Goal: Obtain resource: Download file/media

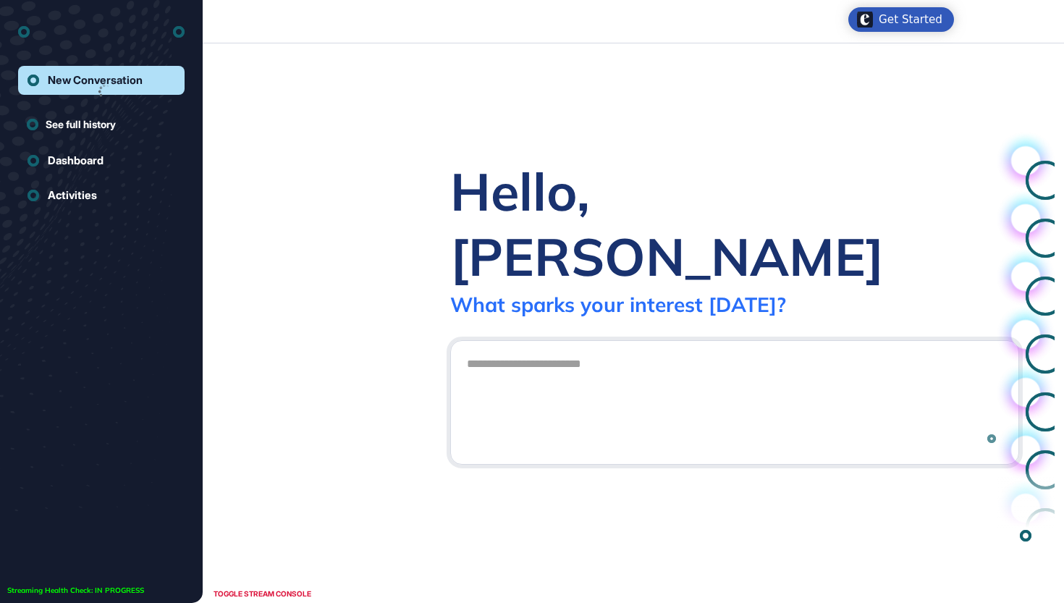
scroll to position [1, 1]
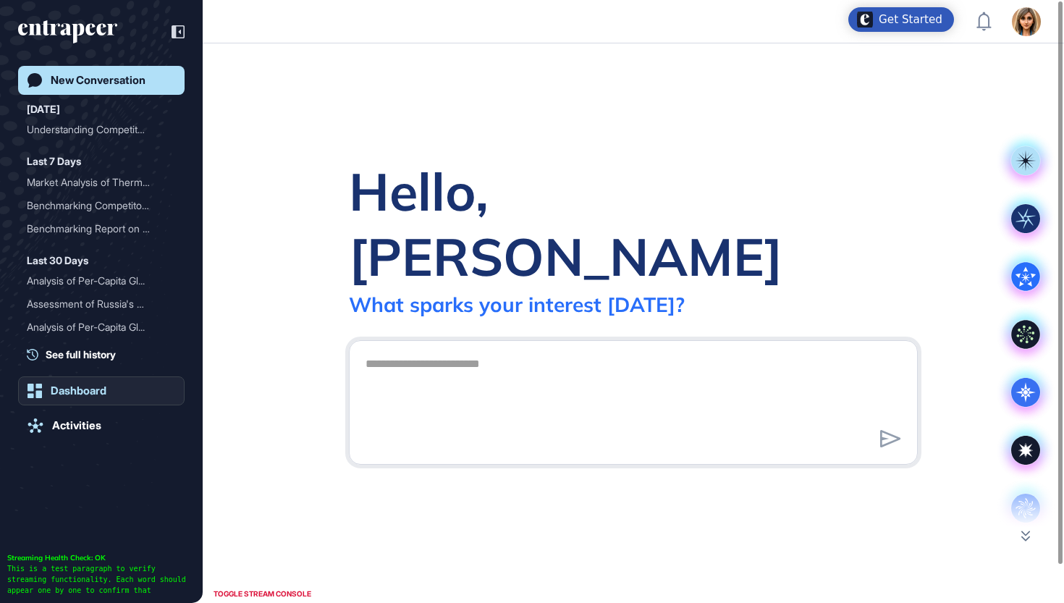
click at [88, 387] on div "Dashboard" at bounding box center [79, 390] width 56 height 13
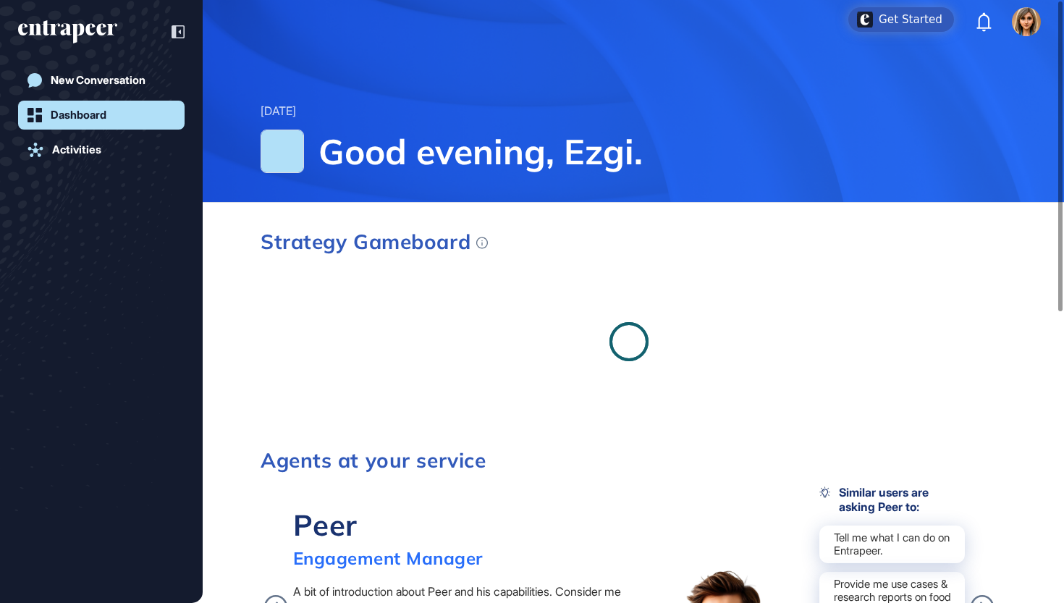
click at [90, 431] on div "New Conversation Dashboard Activities" at bounding box center [101, 316] width 167 height 501
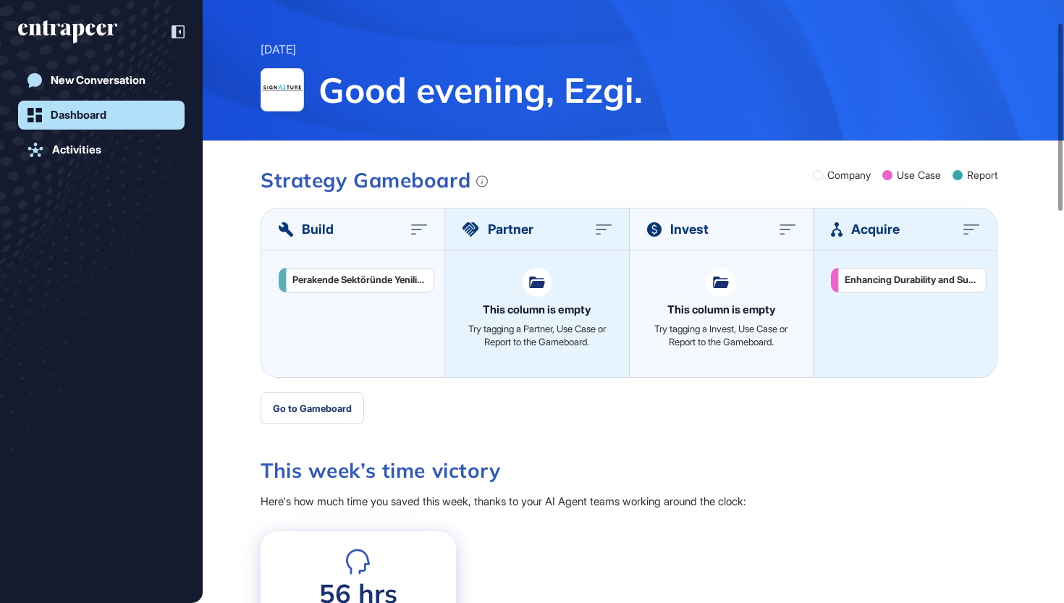
scroll to position [72, 0]
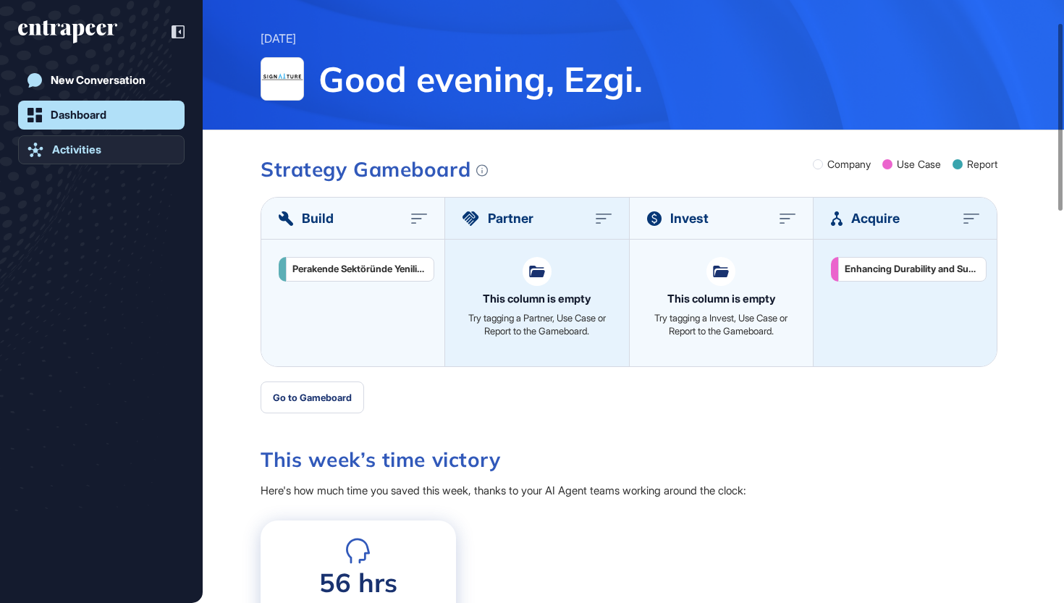
click at [85, 162] on link "Activities" at bounding box center [101, 149] width 167 height 29
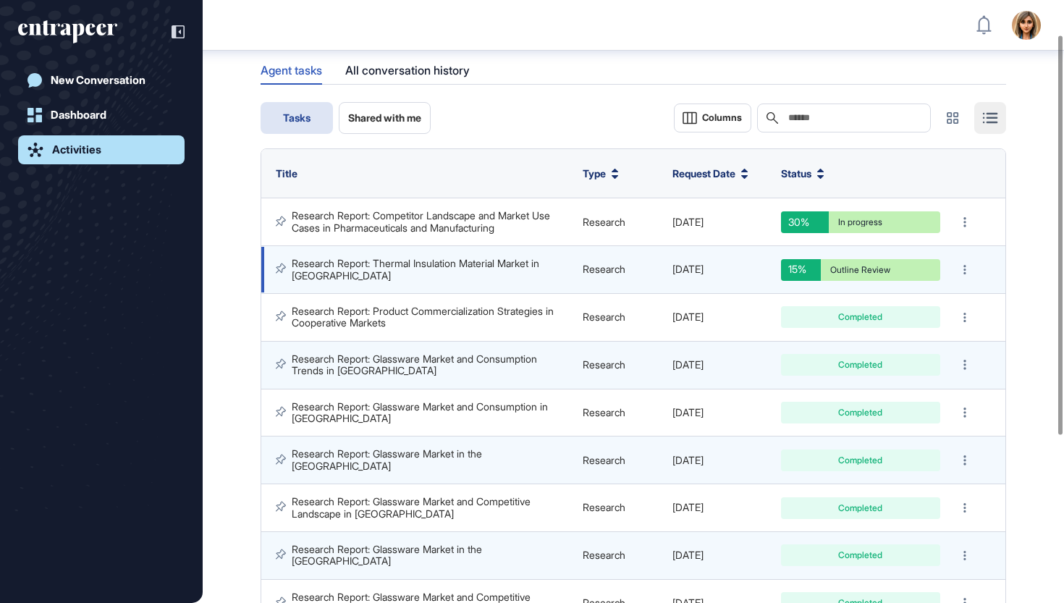
scroll to position [62, 0]
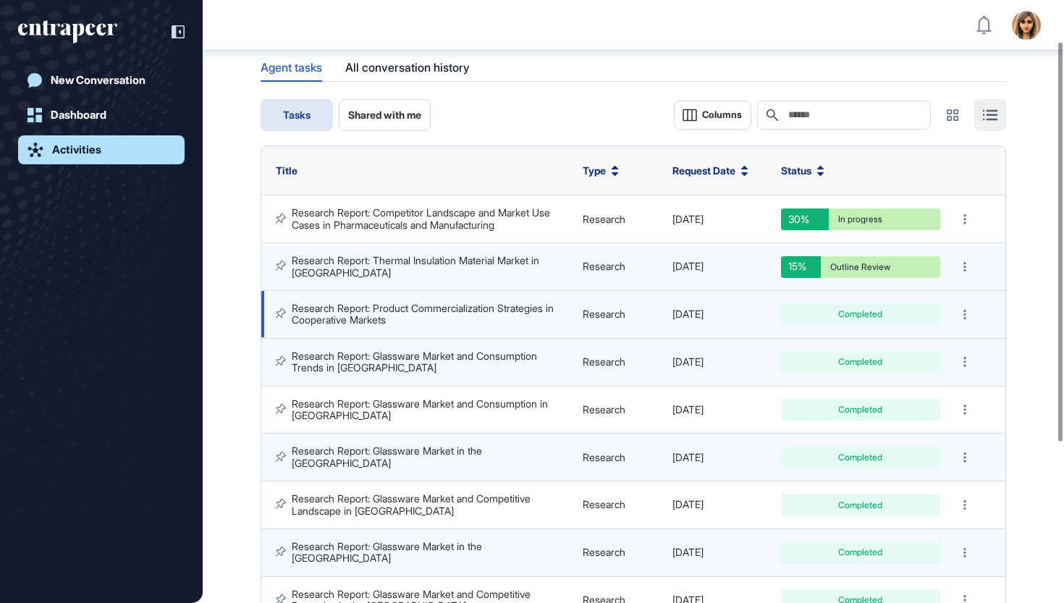
click at [508, 306] on link "Research Report: Product Commercialization Strategies in Cooperative Markets" at bounding box center [424, 314] width 265 height 24
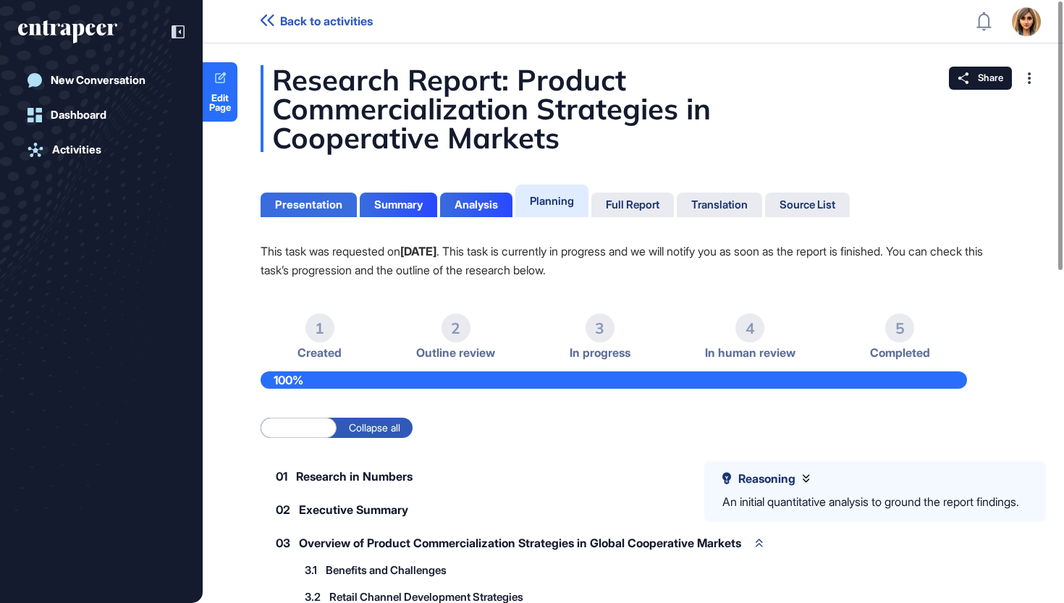
click at [296, 215] on div "Presentation" at bounding box center [309, 205] width 96 height 25
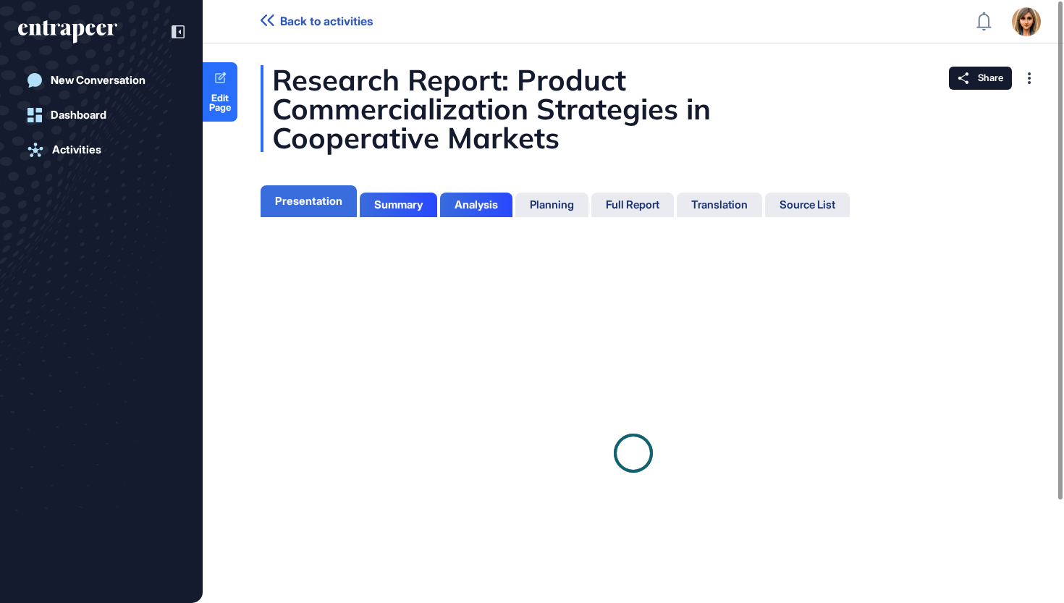
scroll to position [531, 4]
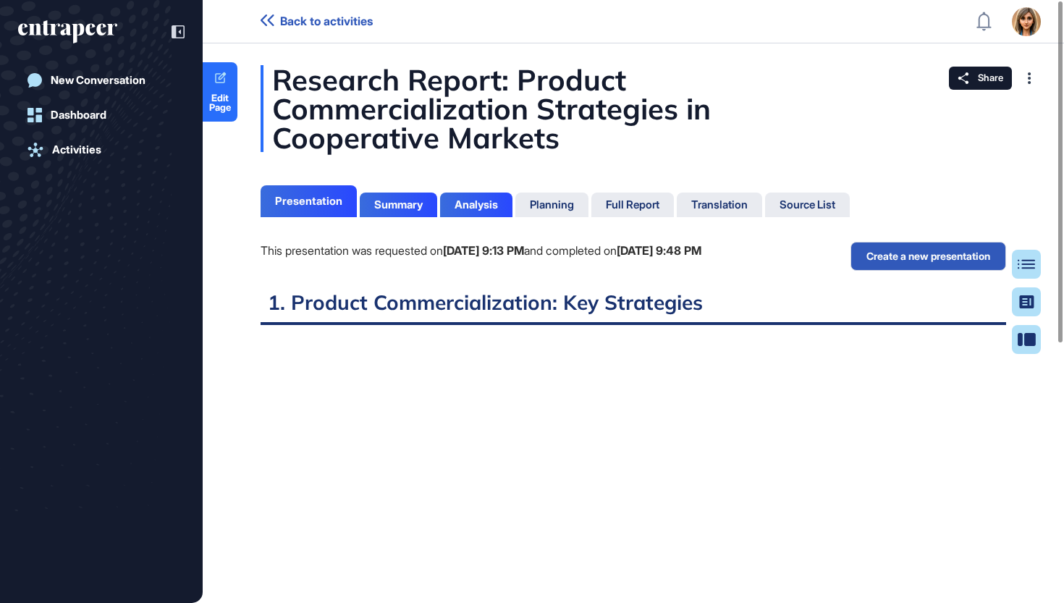
scroll to position [7, 1]
click at [406, 202] on div "Summary" at bounding box center [398, 204] width 49 height 13
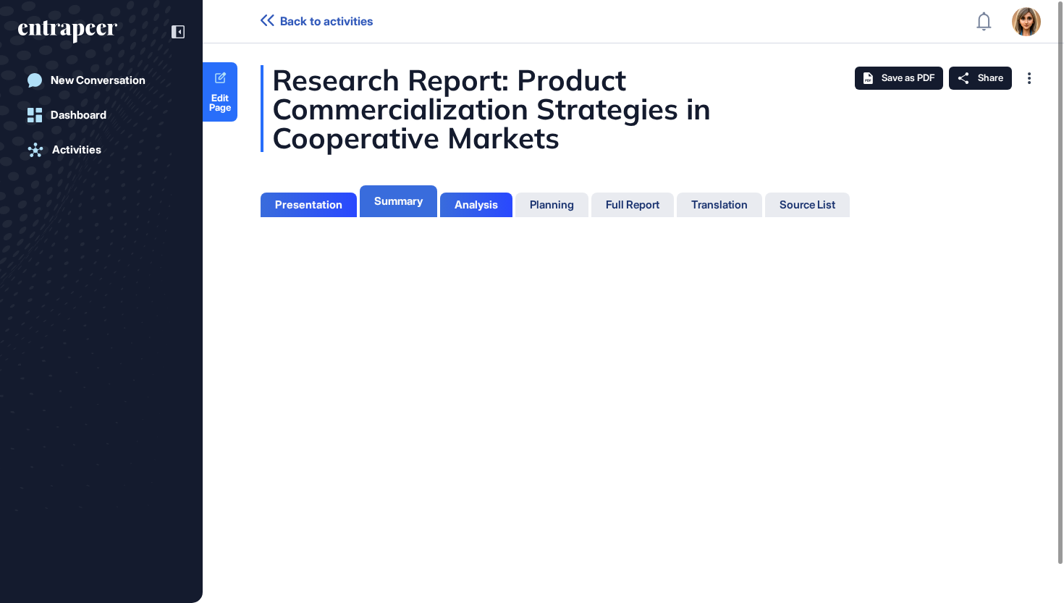
scroll to position [7, 1]
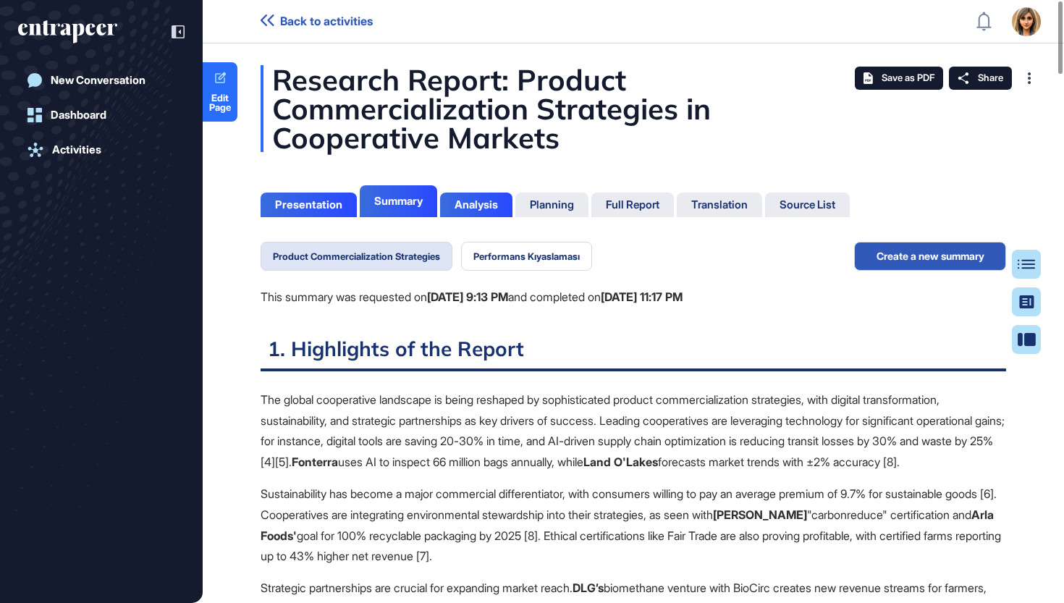
scroll to position [7, 0]
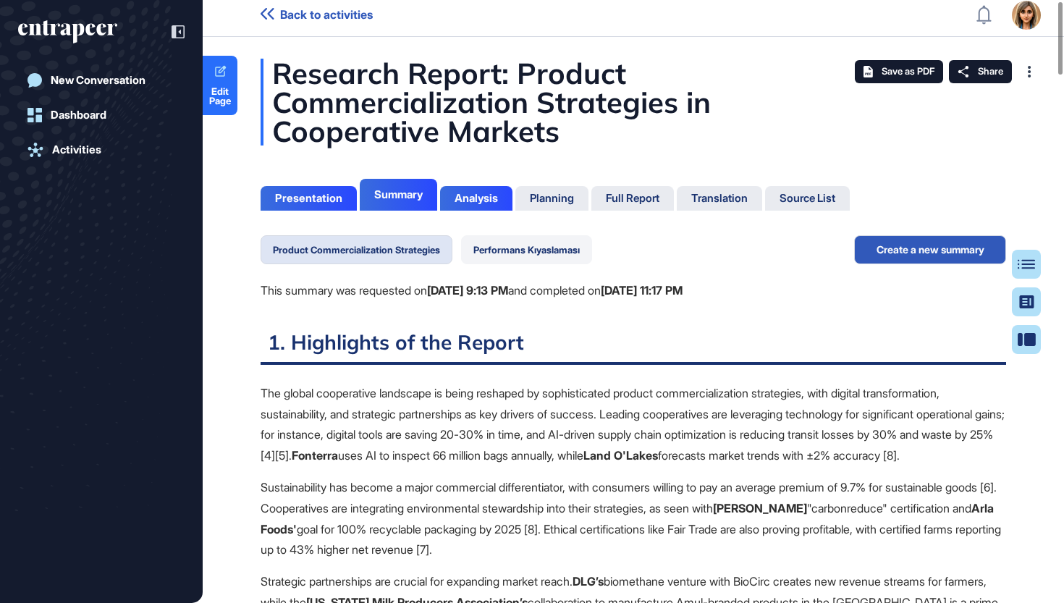
click at [537, 253] on button "Performans Kıyaslaması" at bounding box center [526, 249] width 131 height 29
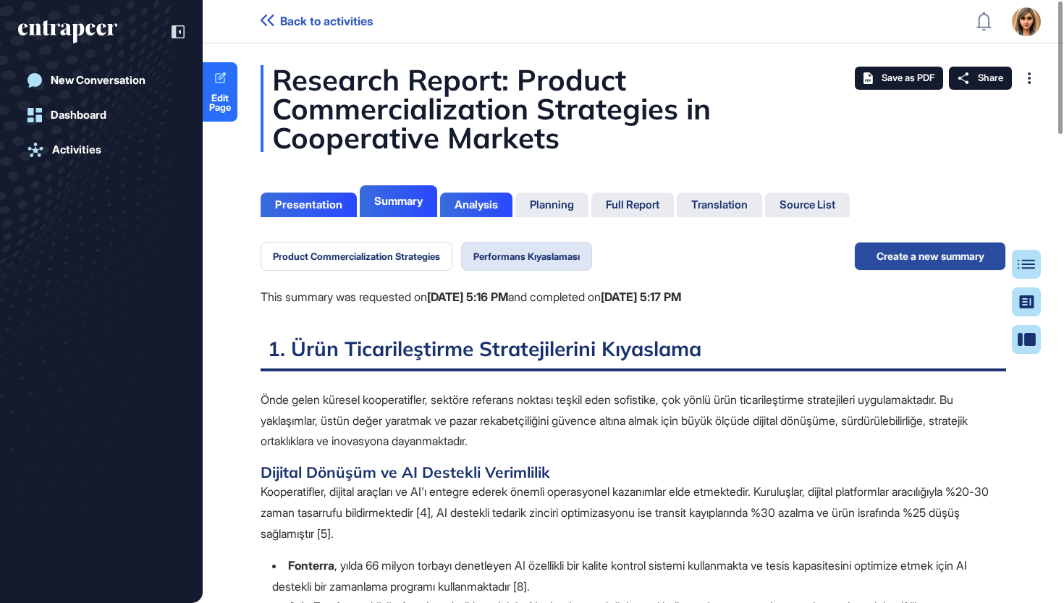
click at [927, 254] on button "Create a new summary" at bounding box center [930, 256] width 152 height 29
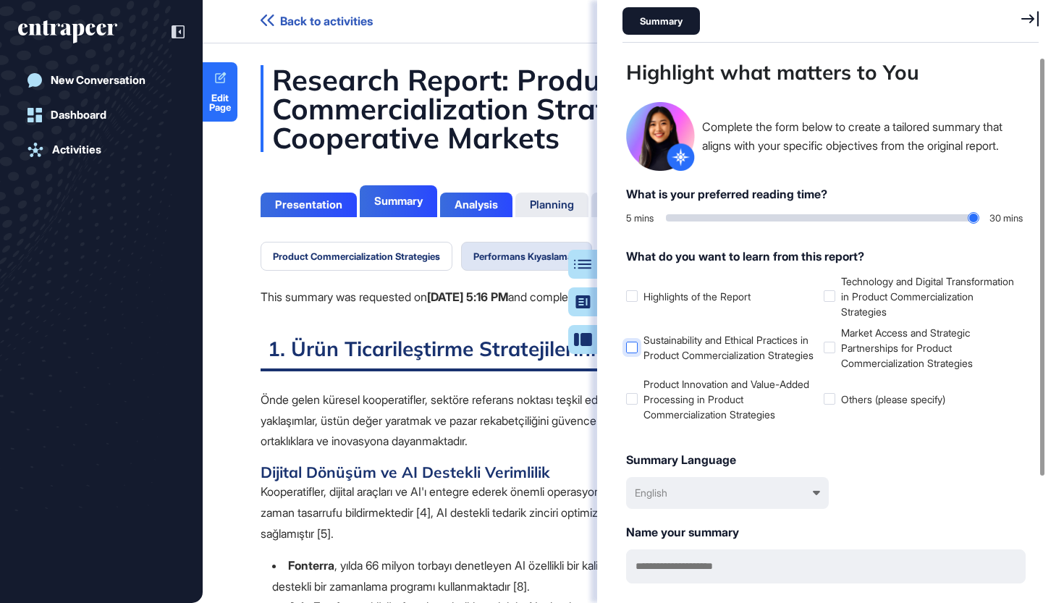
click at [633, 350] on div at bounding box center [632, 348] width 12 height 12
click at [625, 396] on div "Highlight what matters to You Complete the form below to create a tailored summ…" at bounding box center [835, 322] width 424 height 531
click at [633, 403] on div at bounding box center [632, 399] width 12 height 12
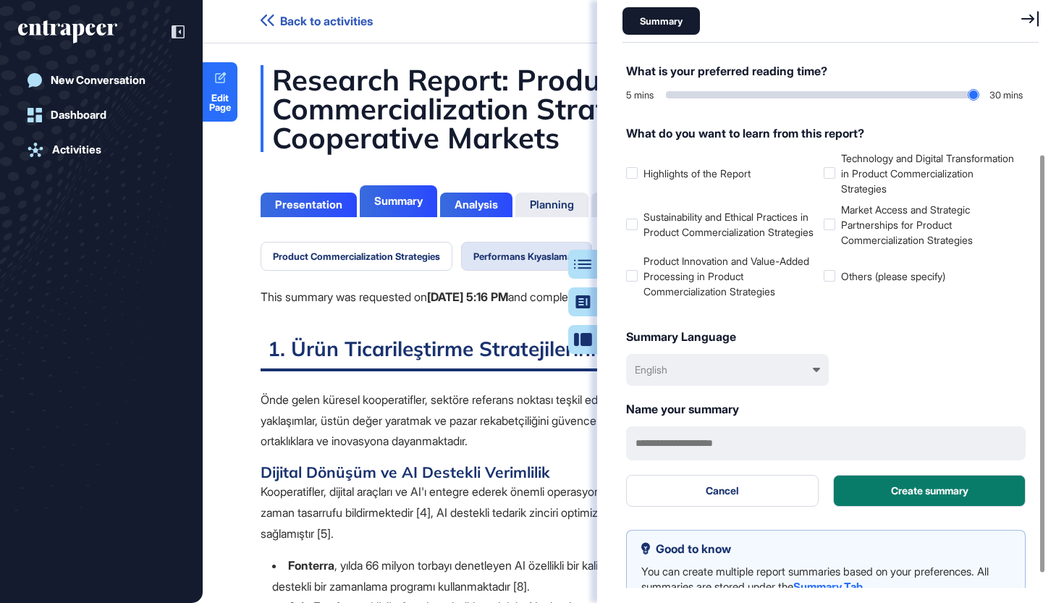
click at [724, 379] on div "English" at bounding box center [727, 370] width 203 height 32
click at [704, 437] on div "Türkçe" at bounding box center [729, 437] width 188 height 27
drag, startPoint x: 672, startPoint y: 95, endPoint x: 1049, endPoint y: 95, distance: 377.2
type input "**"
click at [1049, 95] on div "Highlight what matters to You Complete the form below to create a tailored summ…" at bounding box center [830, 322] width 467 height 531
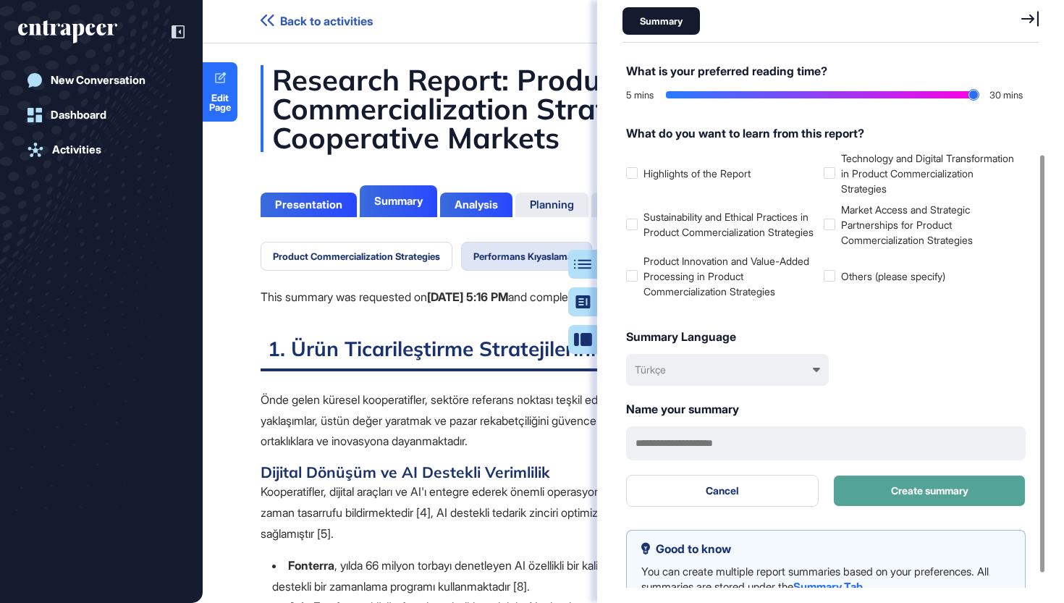
click at [947, 492] on button "Create summary" at bounding box center [929, 491] width 193 height 32
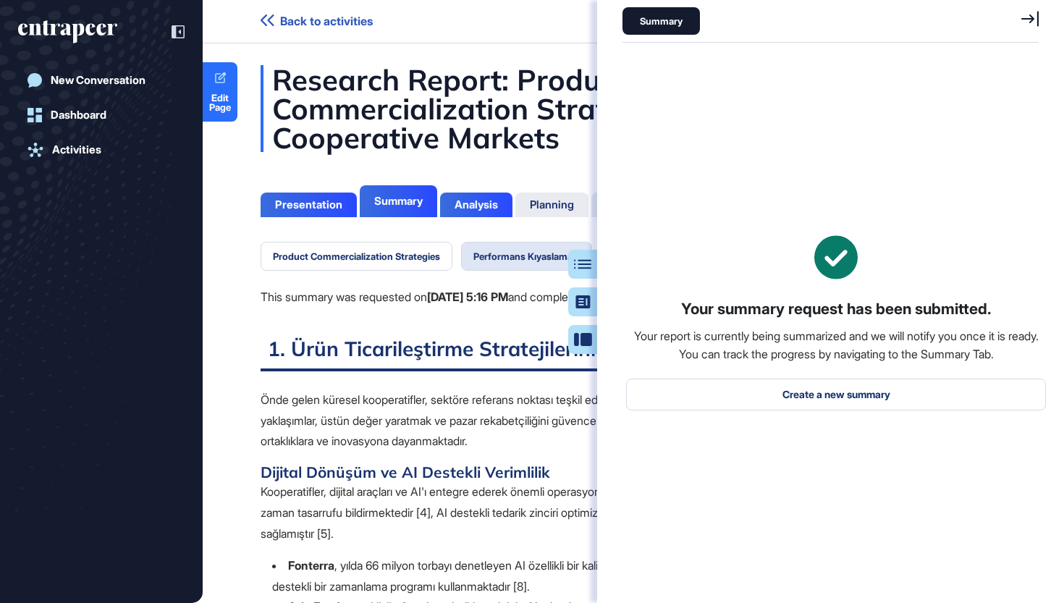
click at [1033, 21] on icon at bounding box center [1029, 19] width 17 height 16
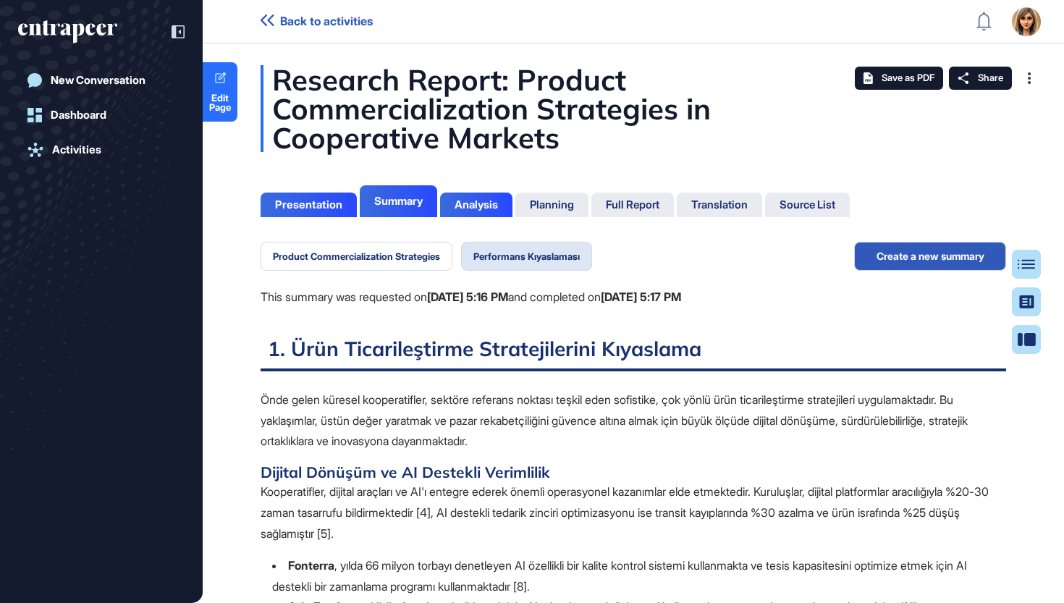
scroll to position [531, 4]
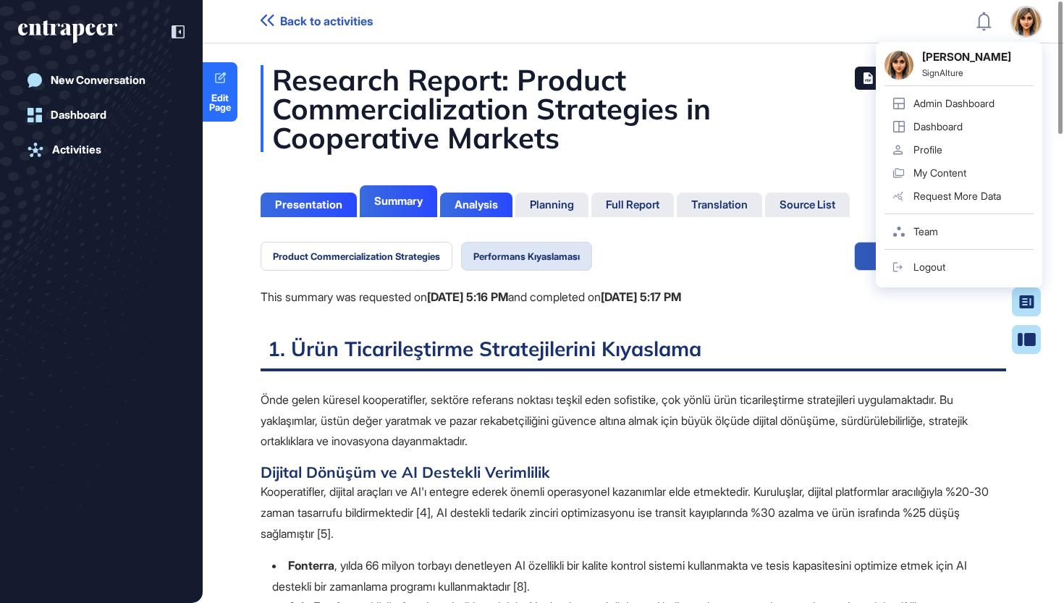
click at [766, 100] on div "Research Report: Product Commercialization Strategies in Cooperative Markets" at bounding box center [634, 108] width 746 height 87
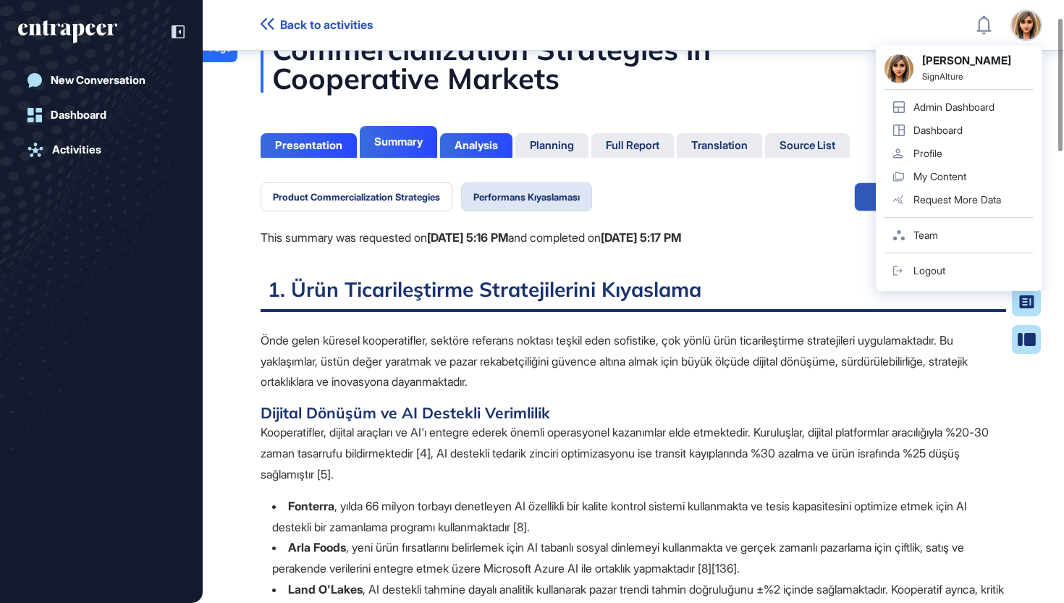
scroll to position [80, 0]
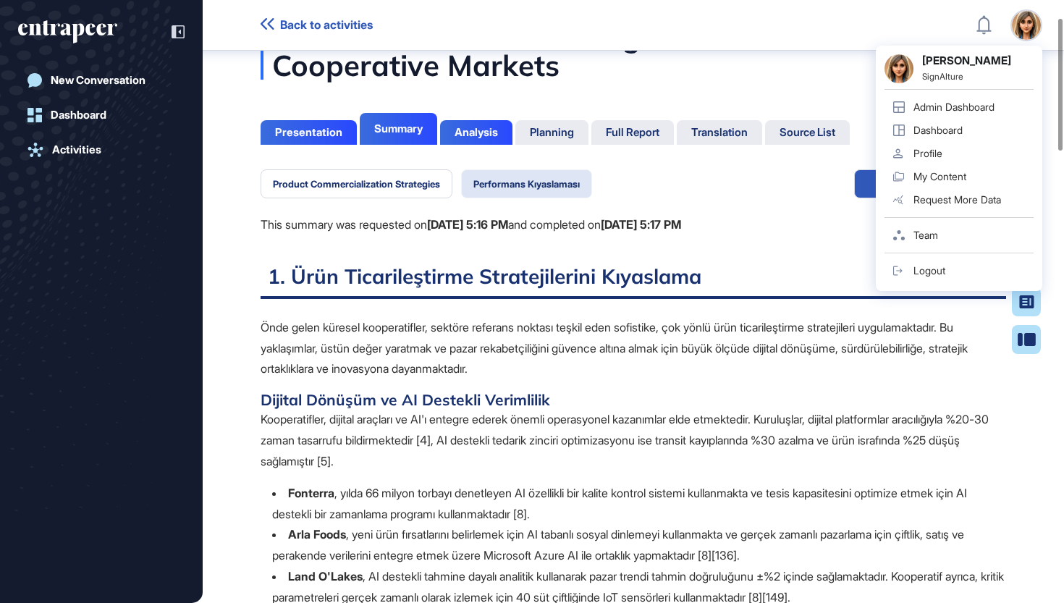
click at [573, 187] on button "Performans Kıyaslaması" at bounding box center [526, 183] width 131 height 29
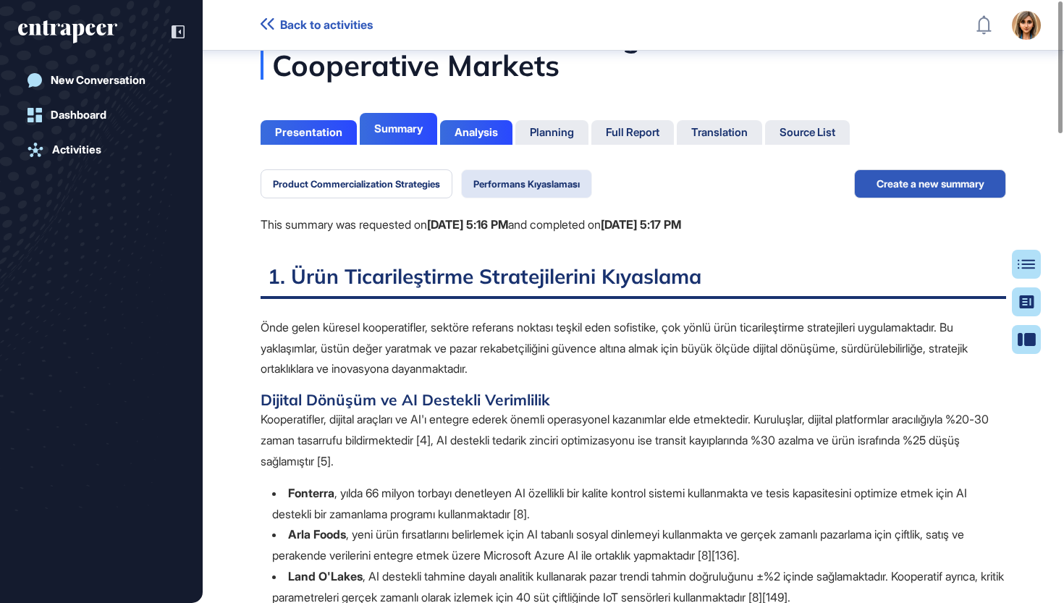
scroll to position [0, 0]
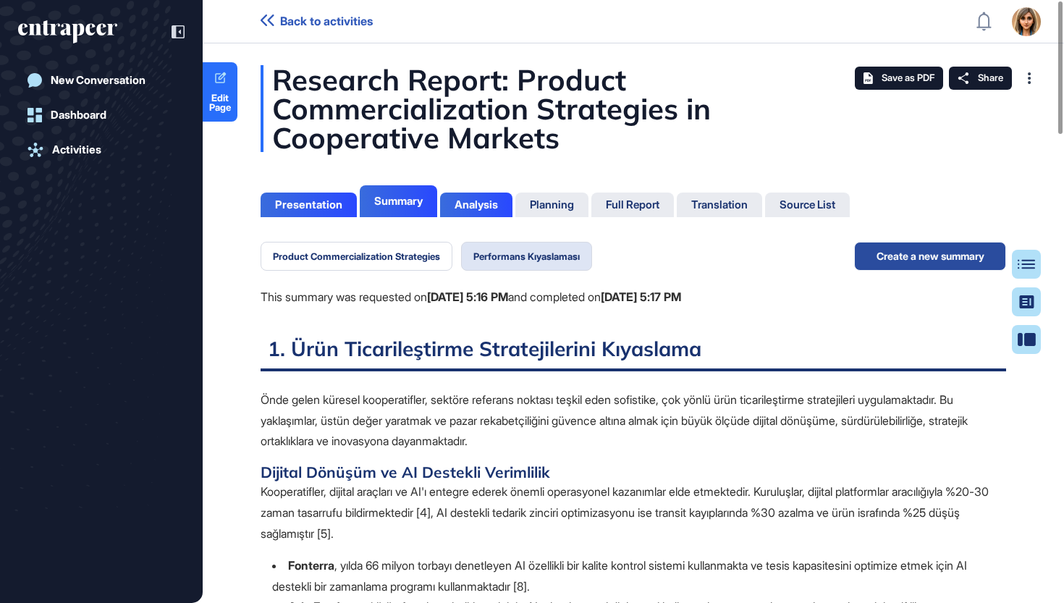
click at [948, 248] on button "Create a new summary" at bounding box center [930, 256] width 152 height 29
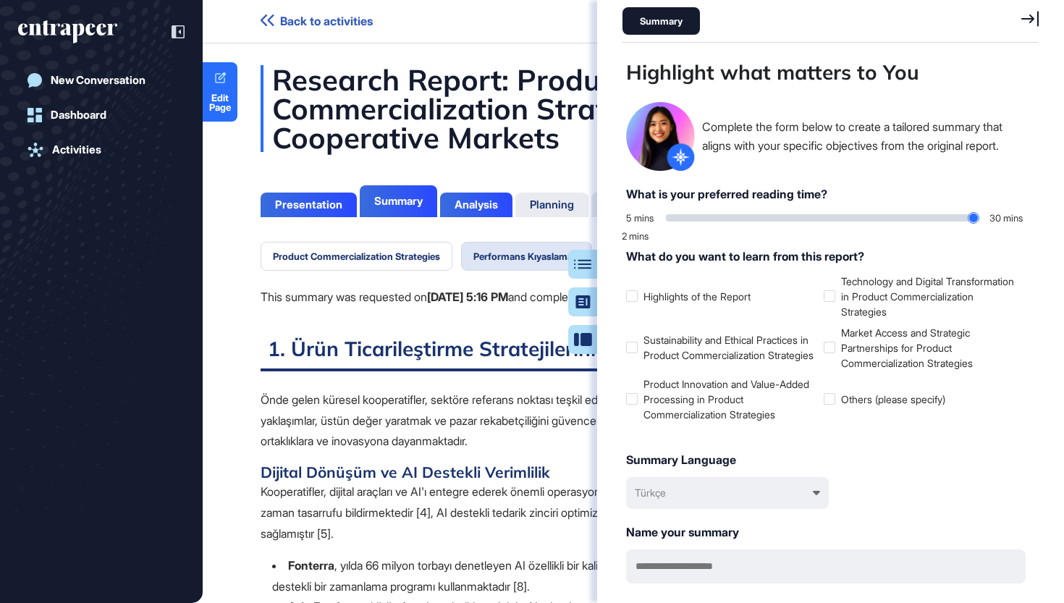
scroll to position [531, 420]
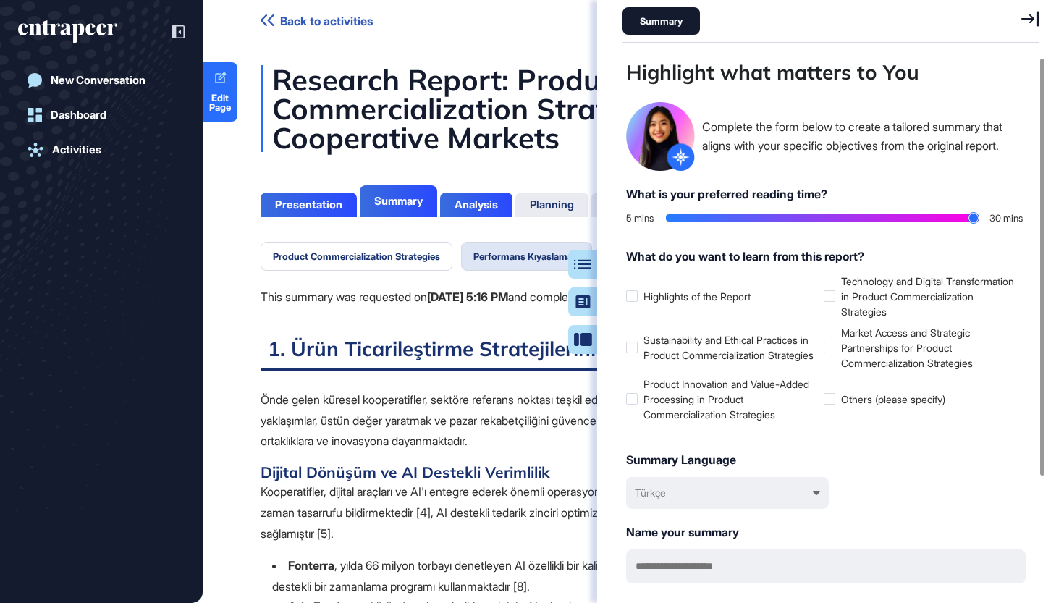
type input "**"
click at [977, 216] on input "range" at bounding box center [822, 217] width 313 height 7
click at [629, 345] on div at bounding box center [632, 348] width 12 height 12
click at [0, 0] on icon at bounding box center [0, 0] width 0 height 0
click at [633, 395] on div at bounding box center [632, 399] width 12 height 12
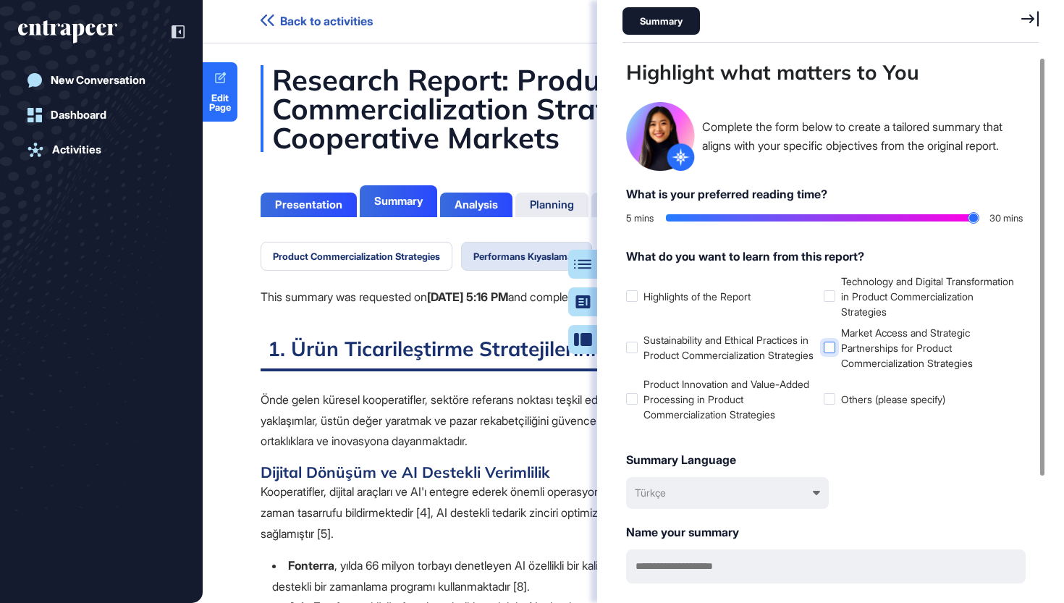
click at [833, 347] on div at bounding box center [830, 348] width 12 height 12
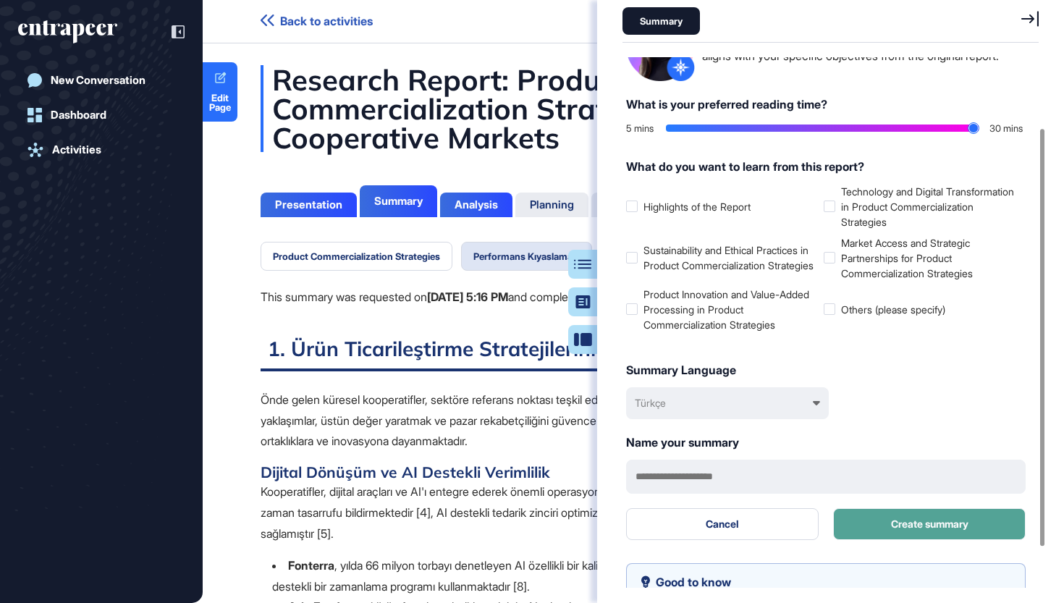
click at [901, 520] on button "Create summary" at bounding box center [929, 524] width 193 height 32
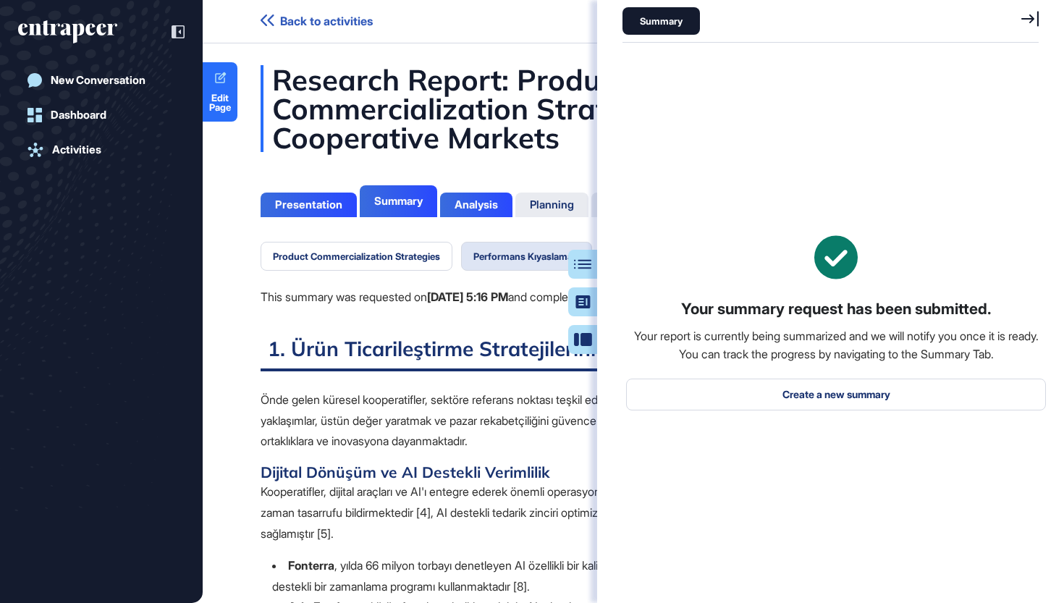
scroll to position [0, 0]
click at [1029, 19] on icon at bounding box center [1029, 18] width 17 height 15
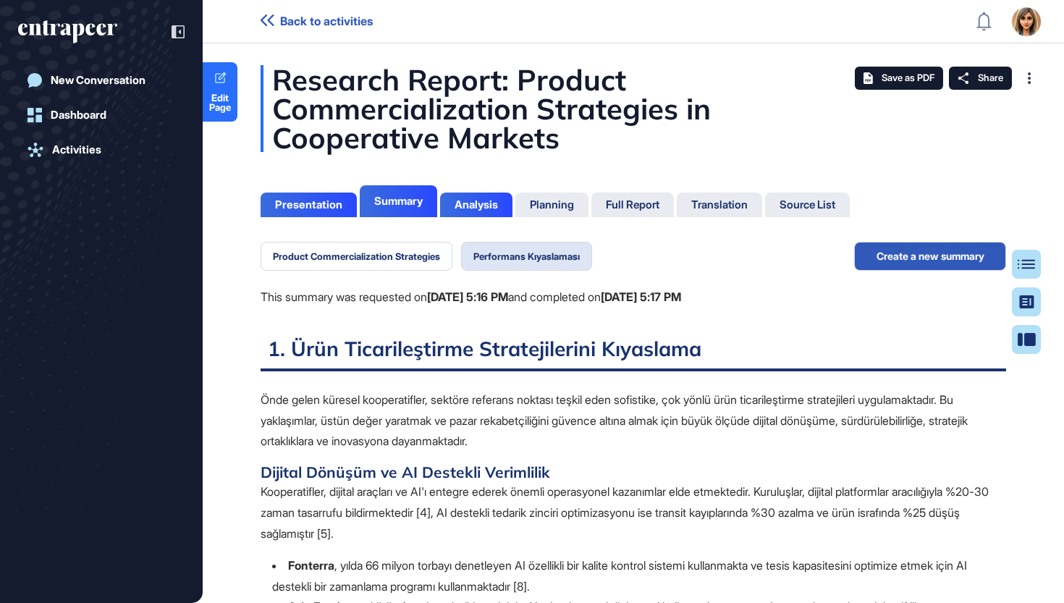
scroll to position [531, 4]
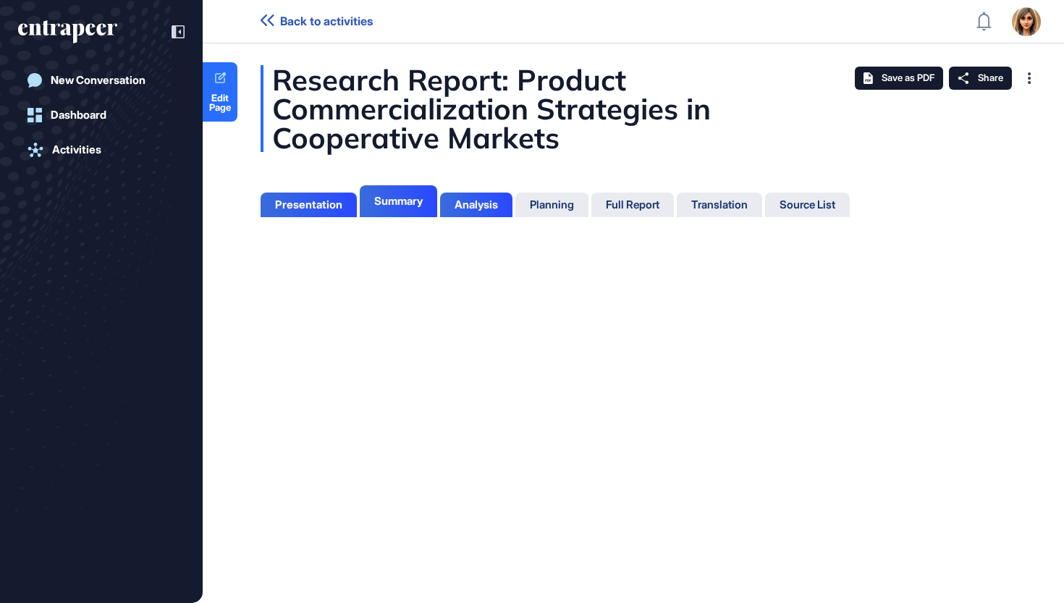
scroll to position [7, 1]
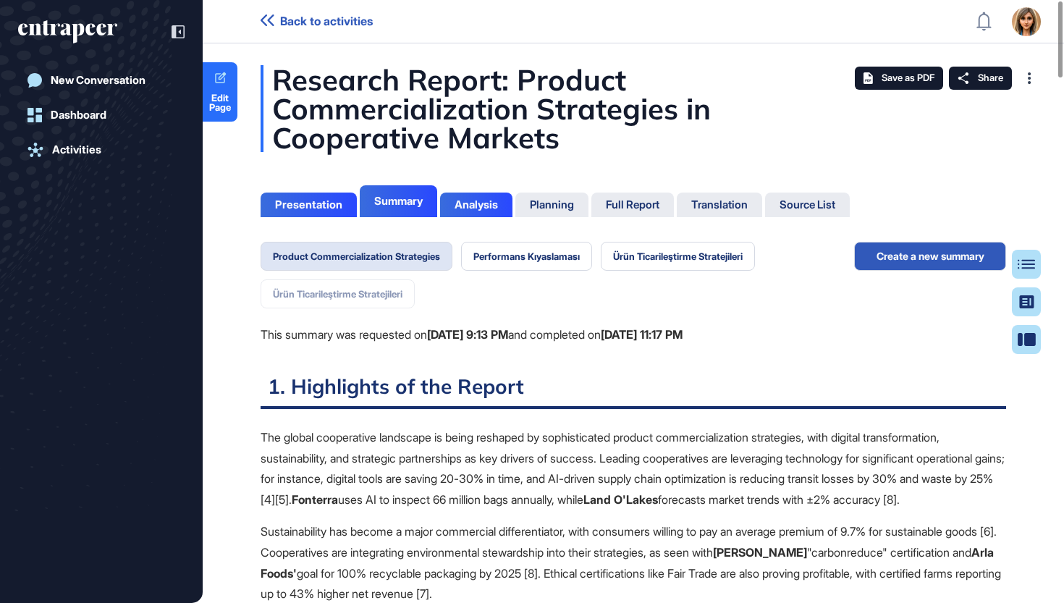
scroll to position [7, 1]
click at [657, 257] on button "Ürün Ticarileştirme Stratejileri" at bounding box center [678, 256] width 154 height 29
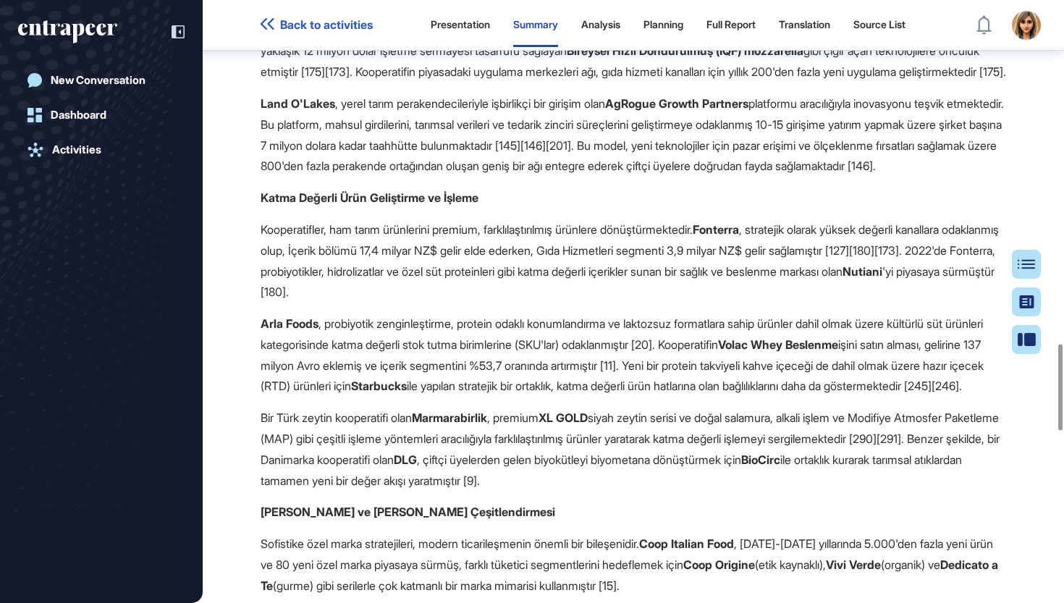
scroll to position [2411, 0]
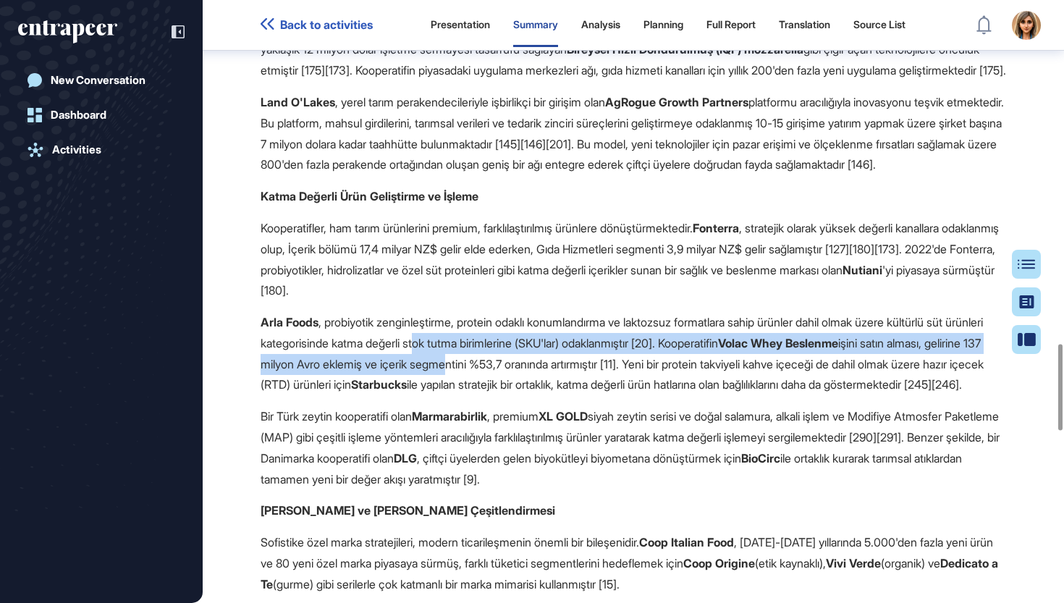
drag, startPoint x: 558, startPoint y: 387, endPoint x: 470, endPoint y: 371, distance: 89.7
click at [470, 371] on p "Arla Foods , probiyotik zenginleştirme, protein odaklı konumlandırma ve laktozs…" at bounding box center [634, 353] width 746 height 83
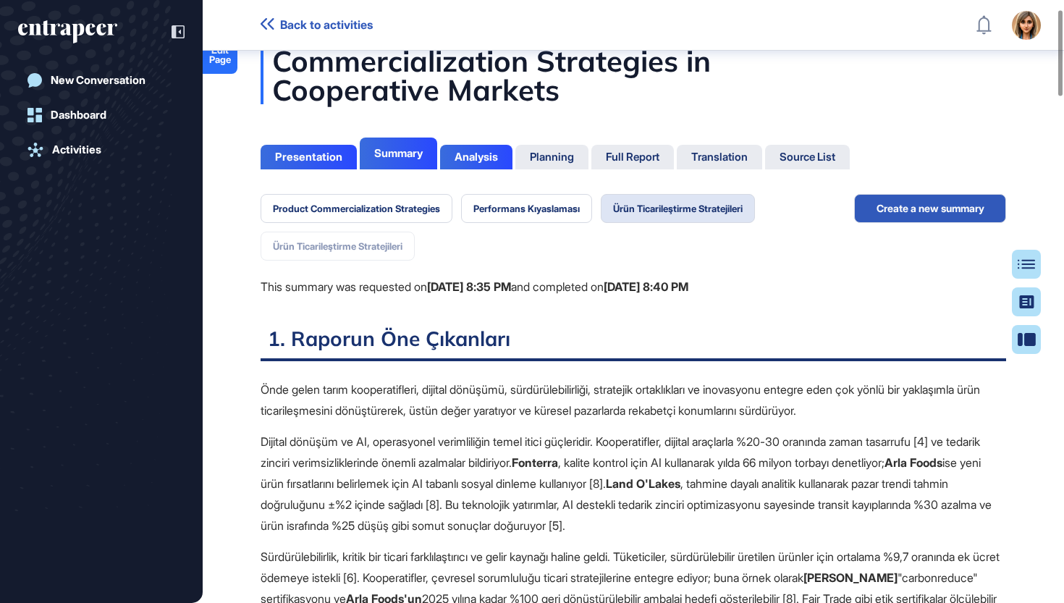
scroll to position [67, 0]
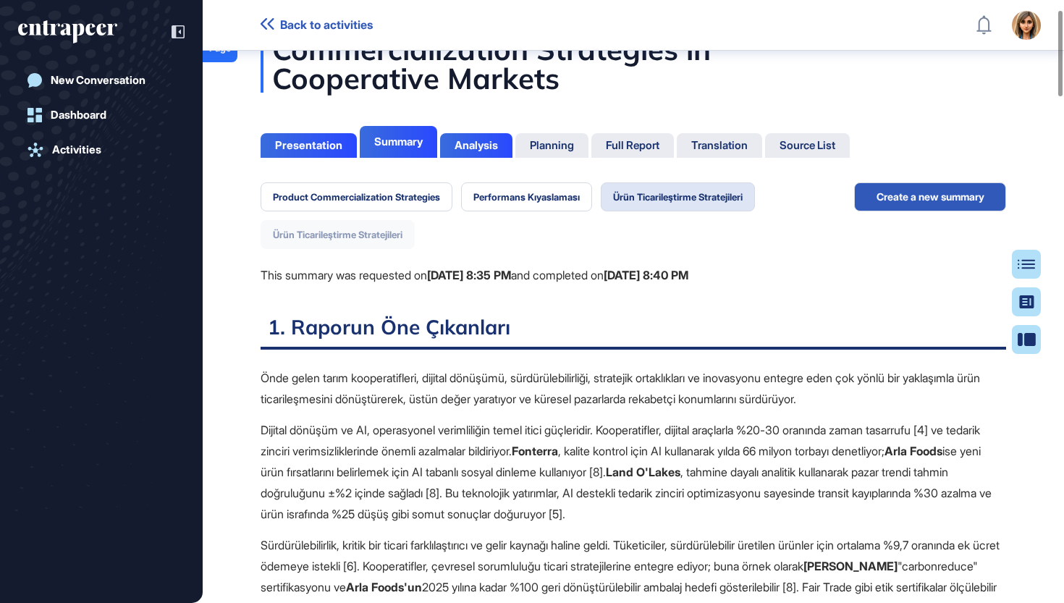
click at [351, 229] on button "Ürün Ticarileştirme Stratejileri" at bounding box center [338, 234] width 154 height 29
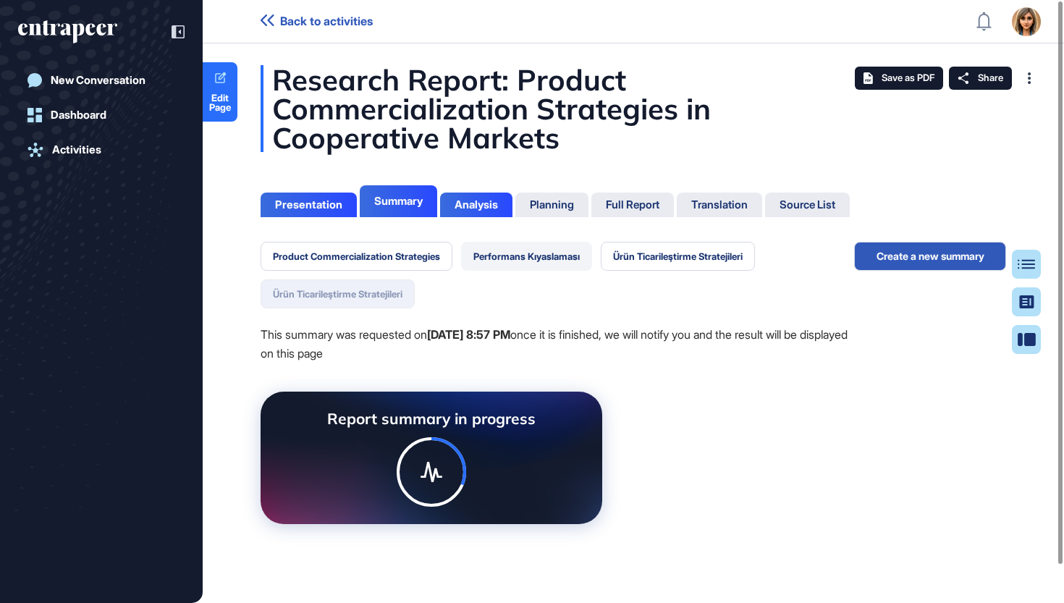
click at [552, 247] on button "Performans Kıyaslaması" at bounding box center [526, 256] width 131 height 29
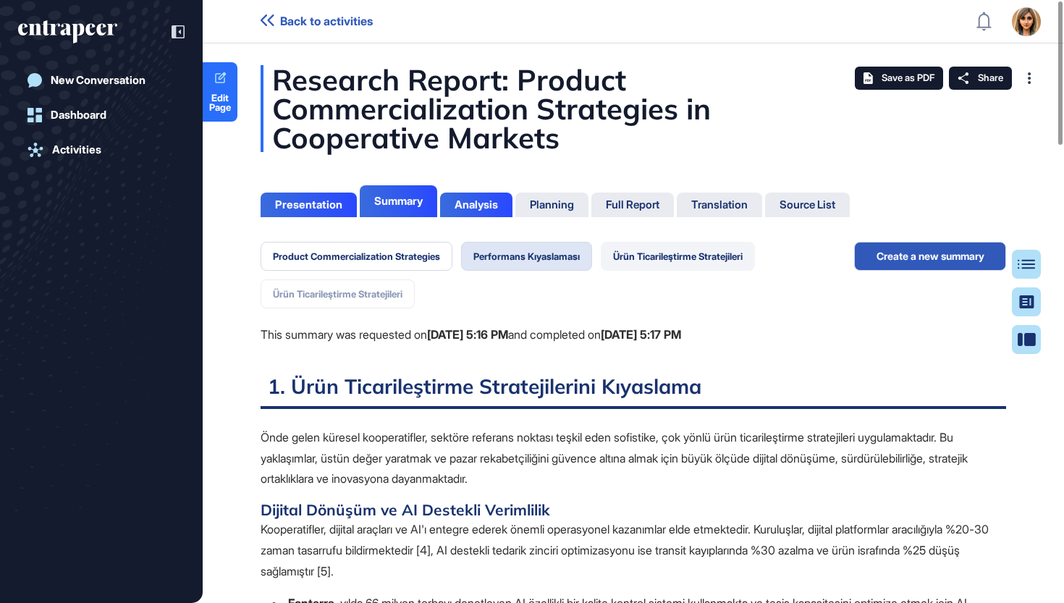
click at [694, 256] on button "Ürün Ticarileştirme Stratejileri" at bounding box center [678, 256] width 154 height 29
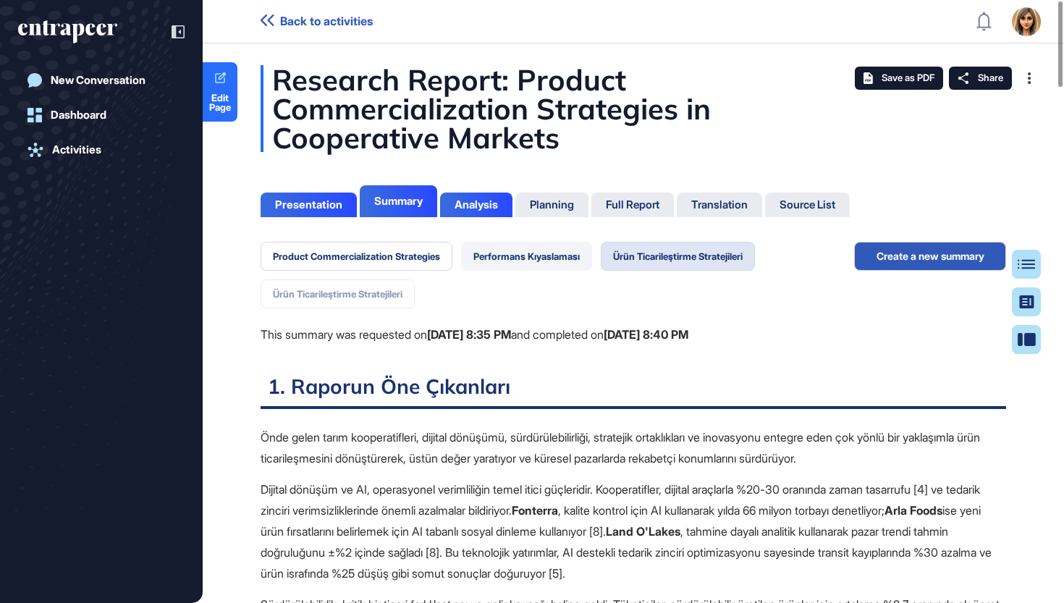
click at [561, 250] on button "Performans Kıyaslaması" at bounding box center [526, 256] width 131 height 29
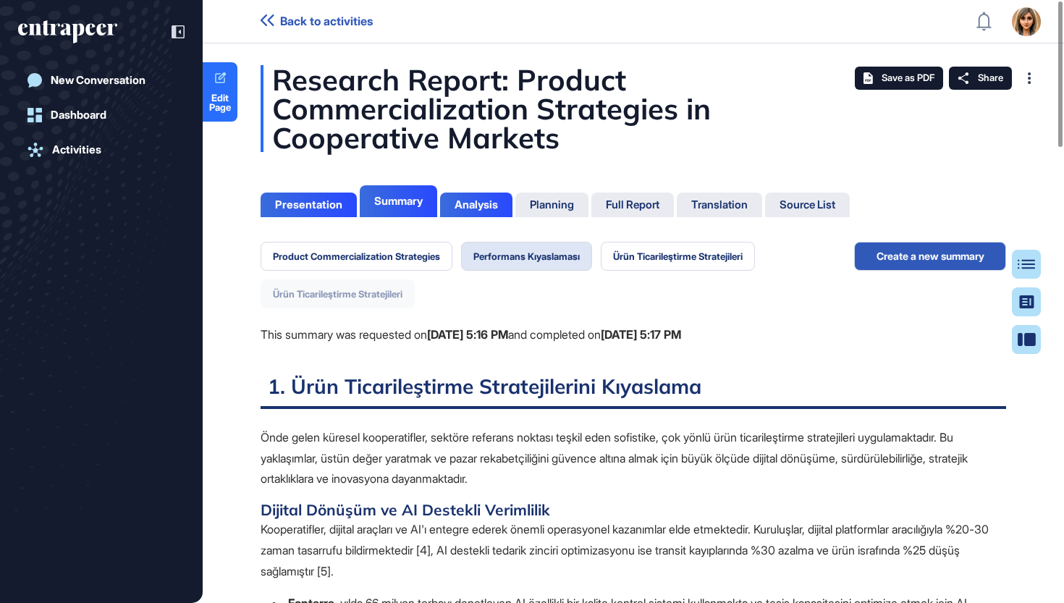
click at [364, 298] on button "Ürün Ticarileştirme Stratejileri" at bounding box center [338, 293] width 154 height 29
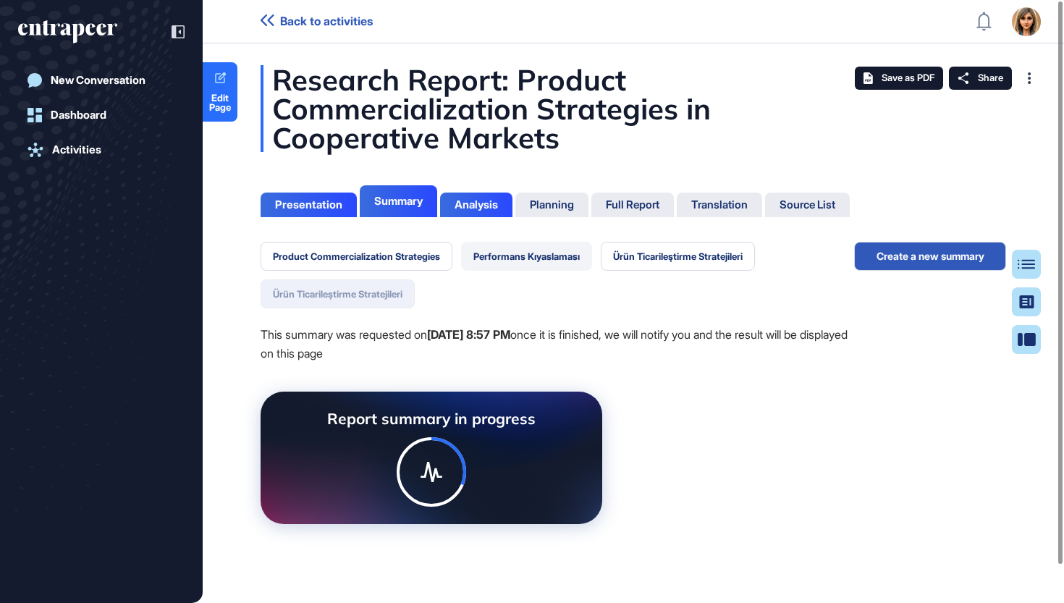
click at [560, 263] on button "Performans Kıyaslaması" at bounding box center [526, 256] width 131 height 29
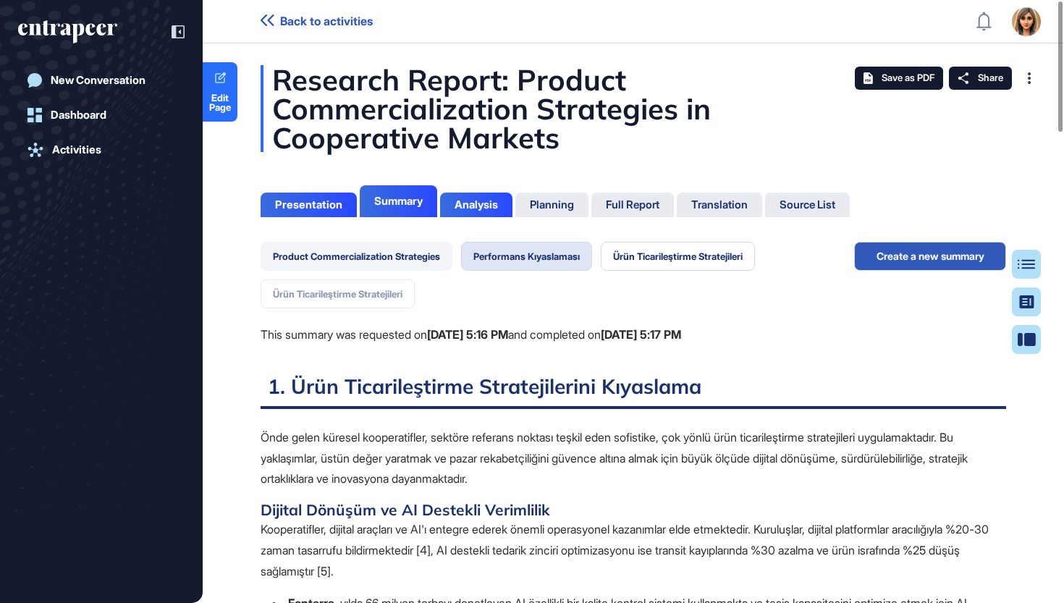
click at [369, 253] on button "Product Commercialization Strategies" at bounding box center [357, 256] width 192 height 29
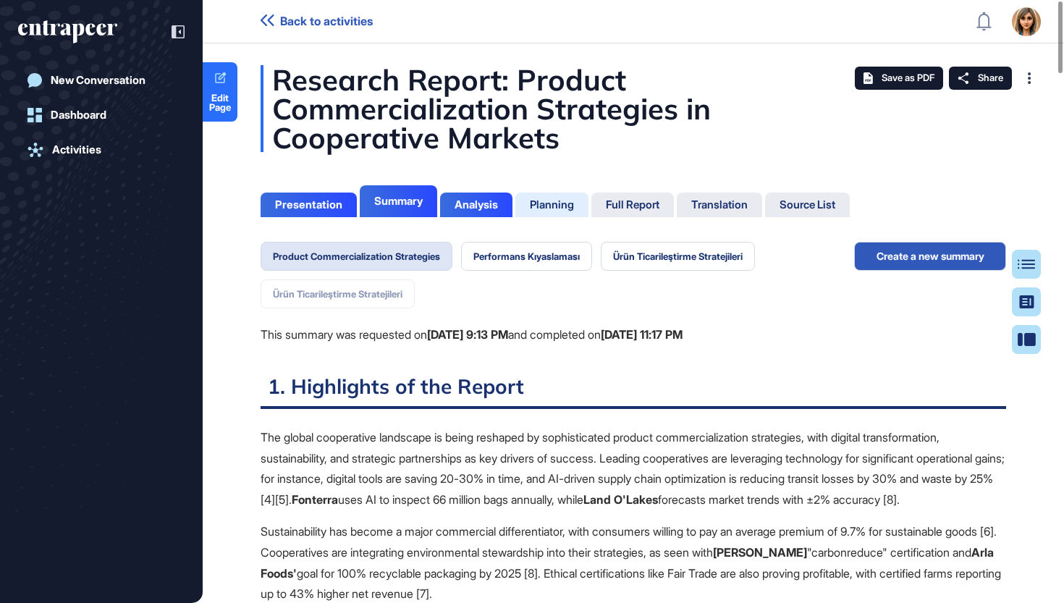
click at [583, 206] on div "Planning" at bounding box center [551, 205] width 73 height 25
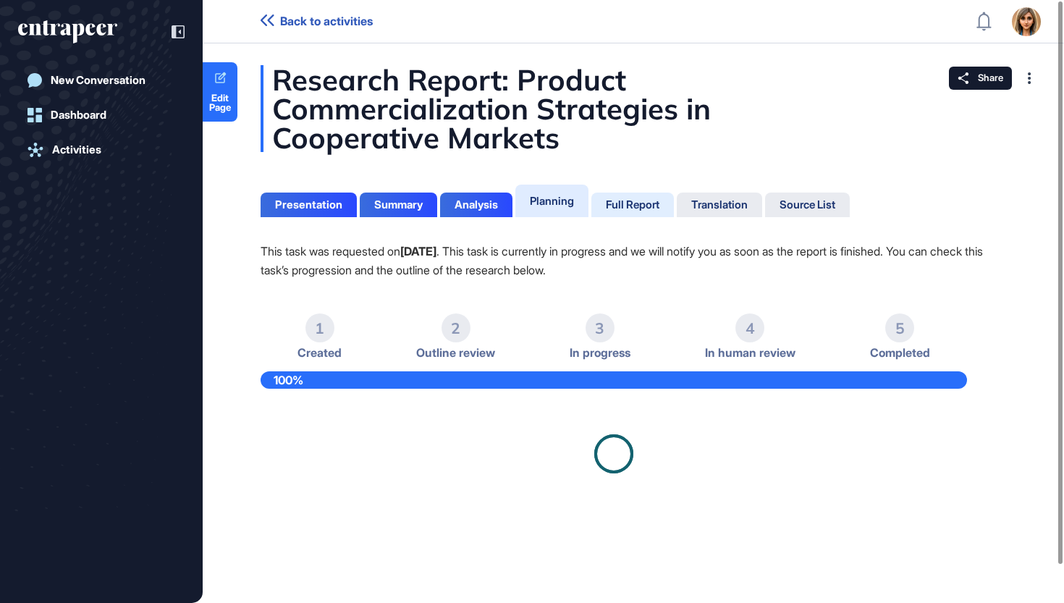
click at [653, 208] on div "Full Report" at bounding box center [633, 204] width 54 height 13
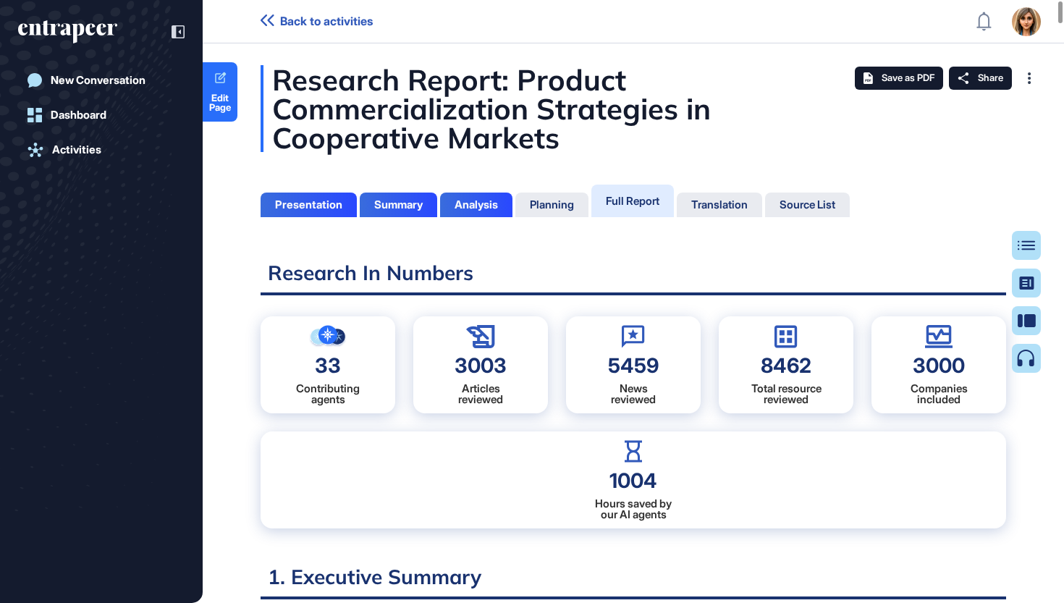
scroll to position [531, 4]
click at [1029, 244] on icon at bounding box center [1032, 245] width 17 height 10
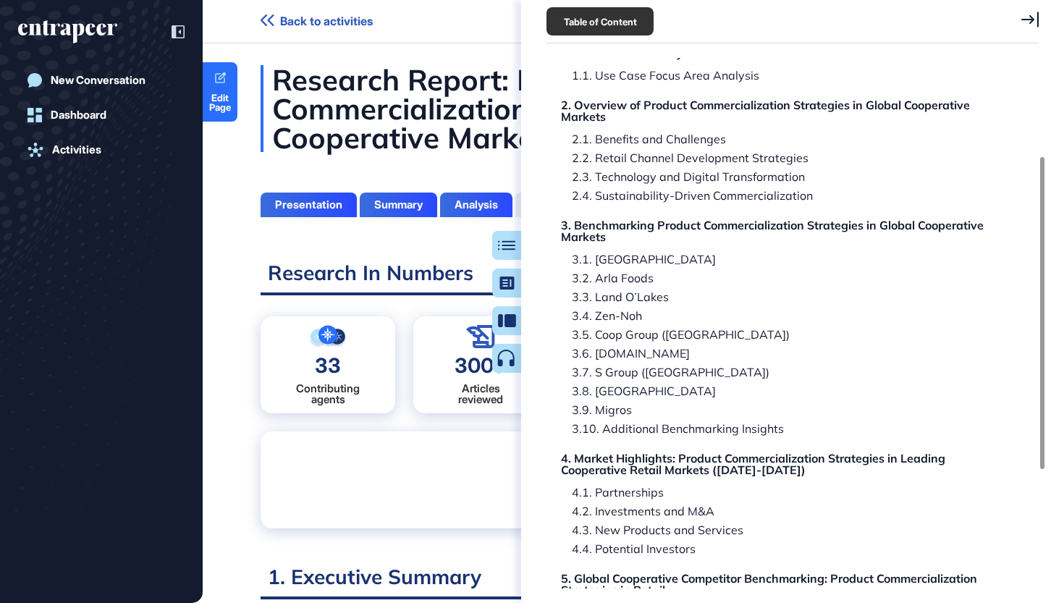
scroll to position [137, 0]
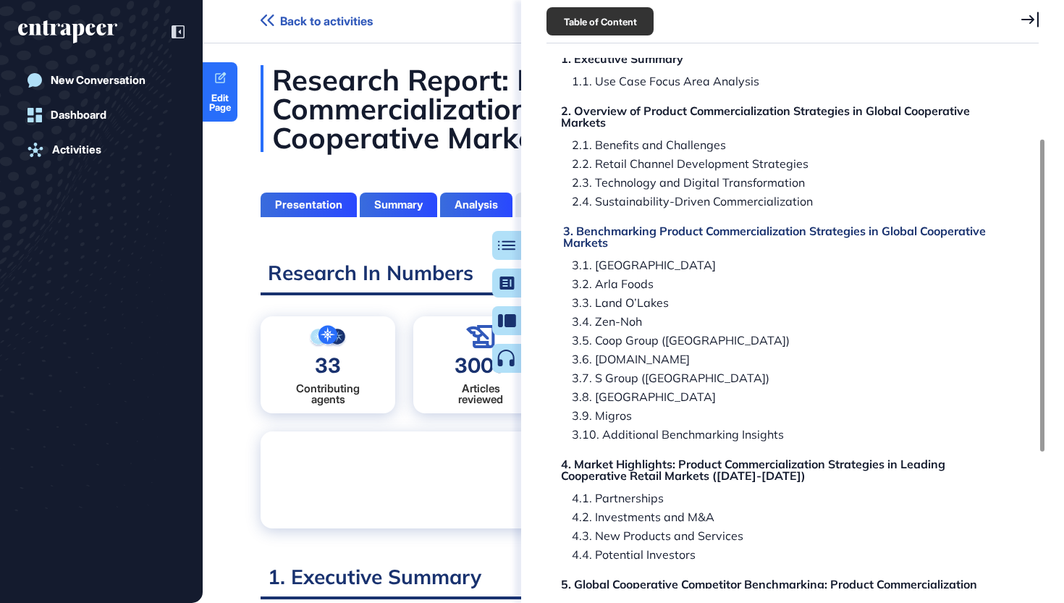
click at [757, 235] on div "3. Benchmarking Product Commercialization Strategies in Global Cooperative Mark…" at bounding box center [782, 236] width 439 height 23
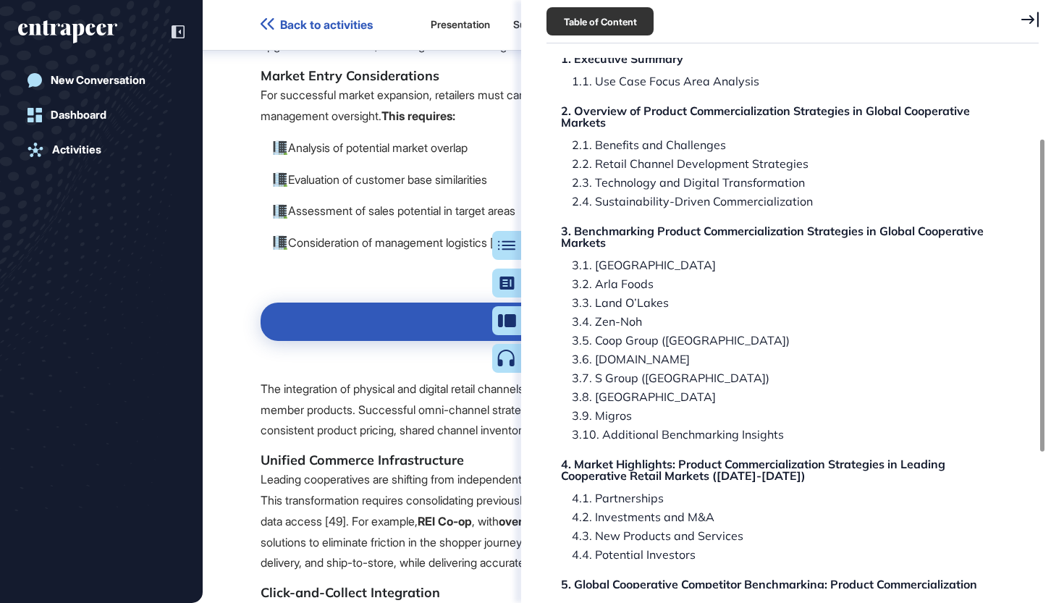
scroll to position [21623, 0]
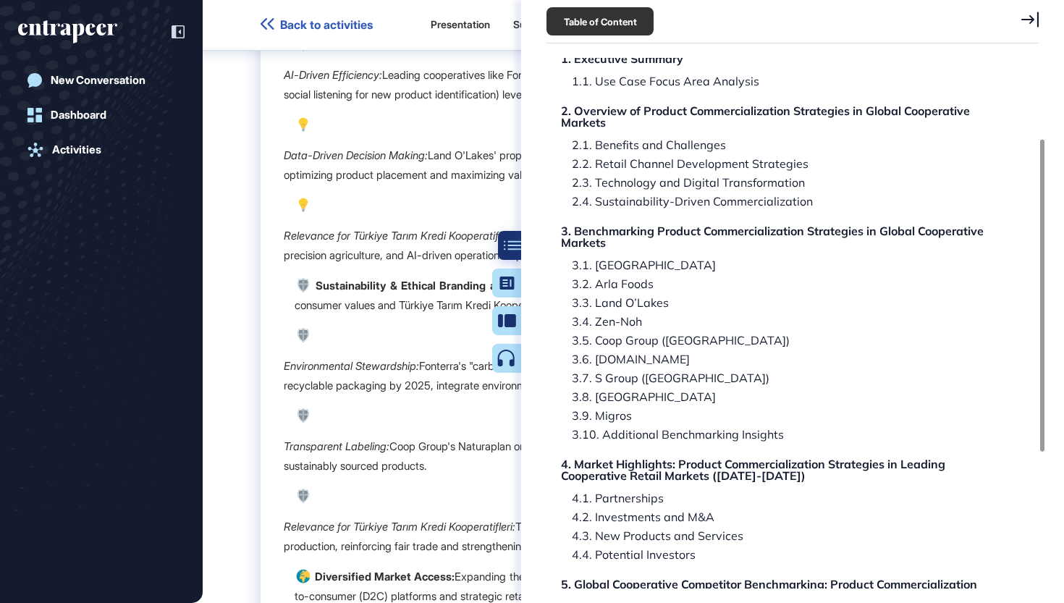
click at [505, 253] on div at bounding box center [512, 245] width 29 height 29
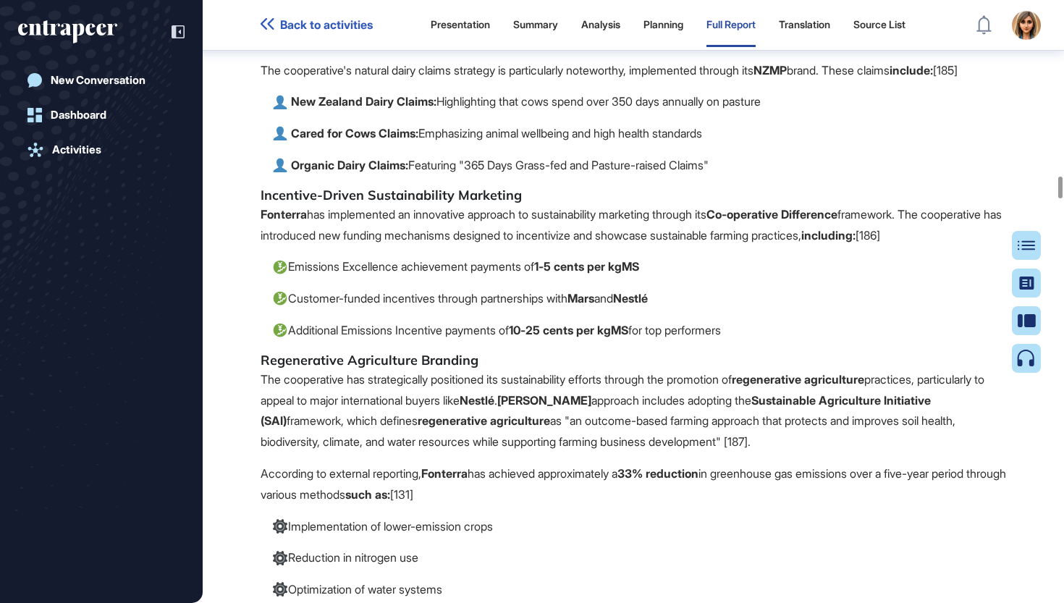
scroll to position [28584, 0]
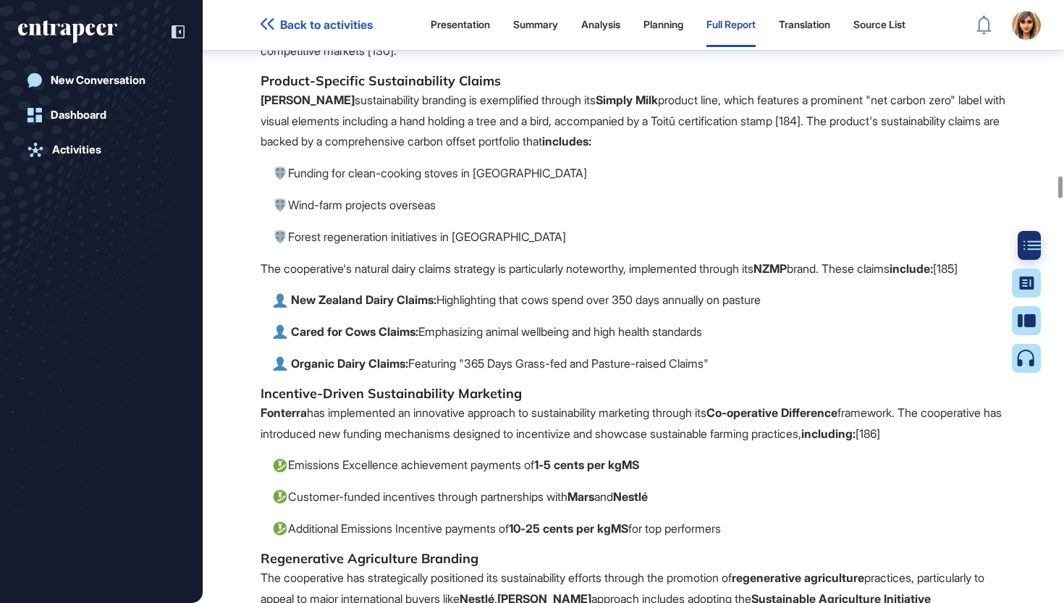
click at [1022, 243] on div at bounding box center [1032, 245] width 29 height 29
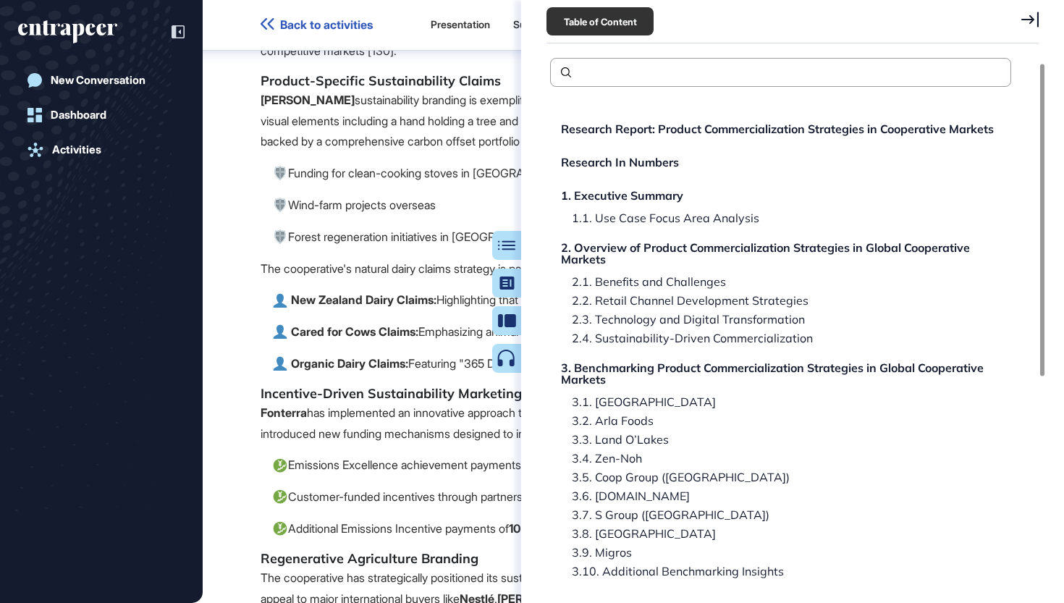
scroll to position [0, 0]
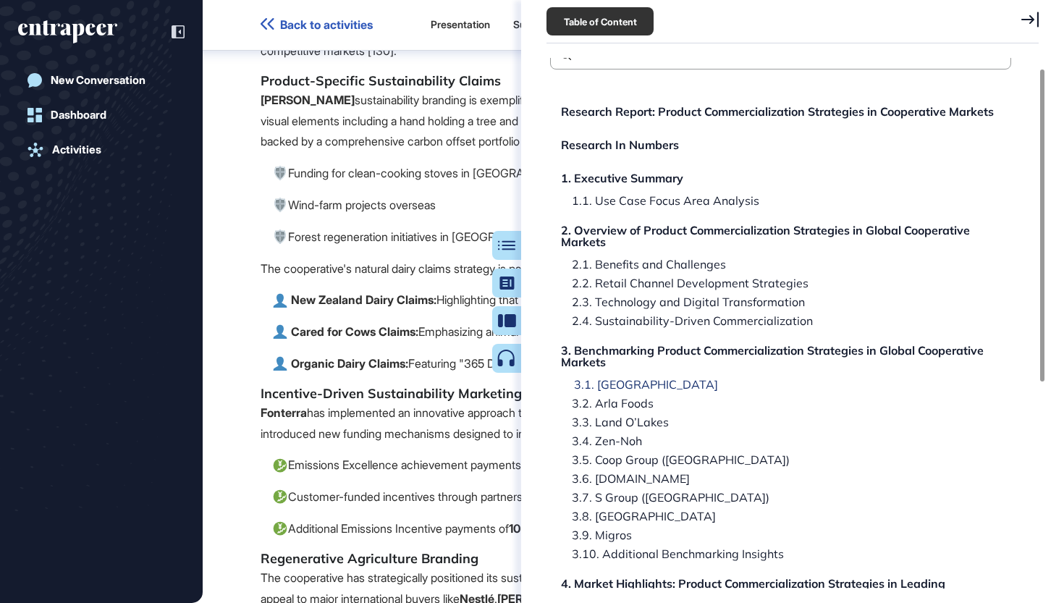
click at [634, 388] on div "3.1. Fonterra" at bounding box center [640, 385] width 155 height 12
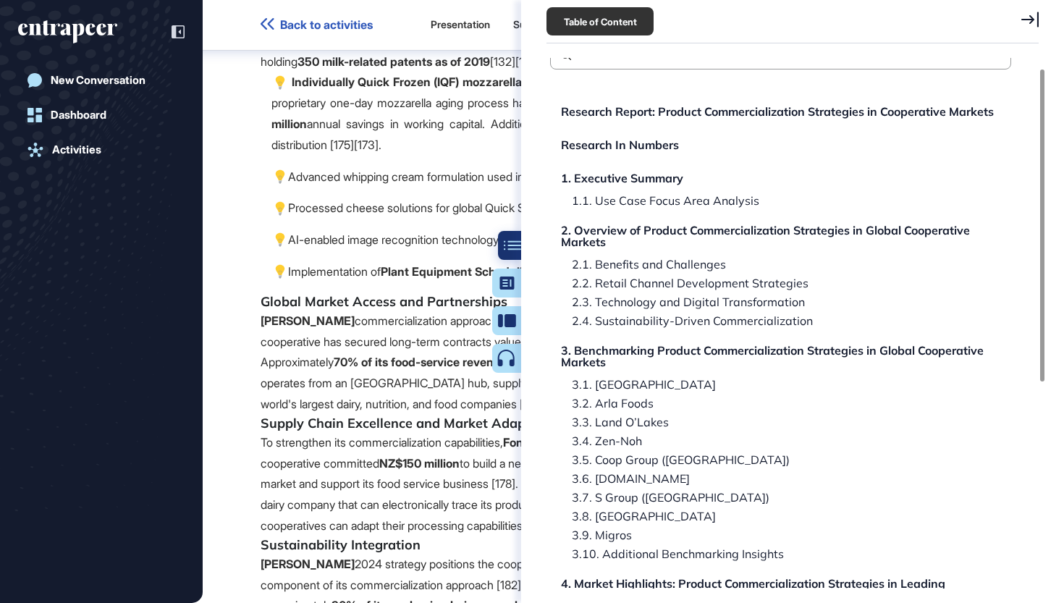
click at [512, 246] on icon at bounding box center [512, 245] width 17 height 10
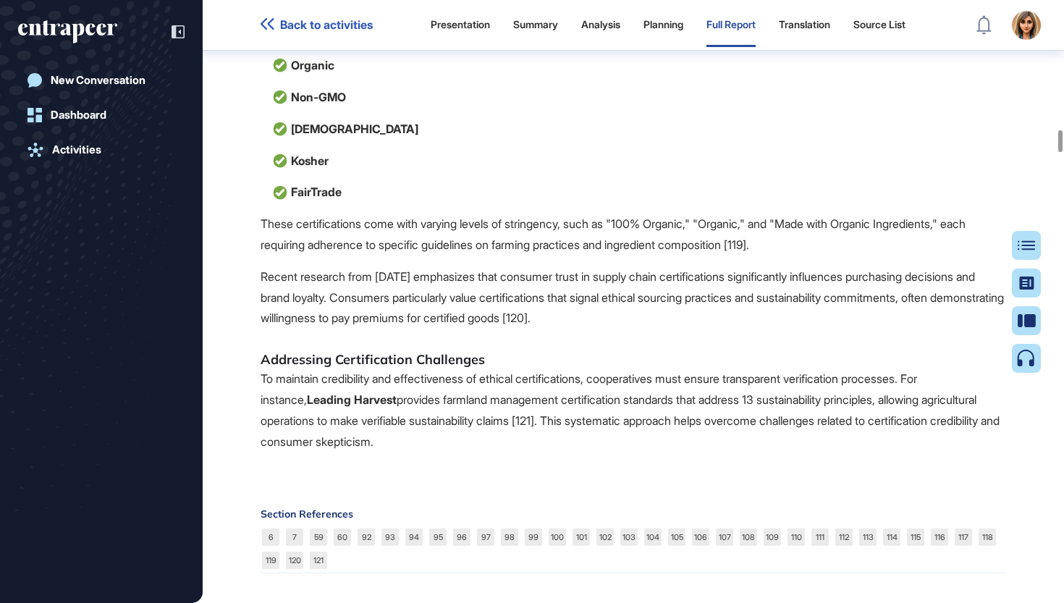
scroll to position [20581, 0]
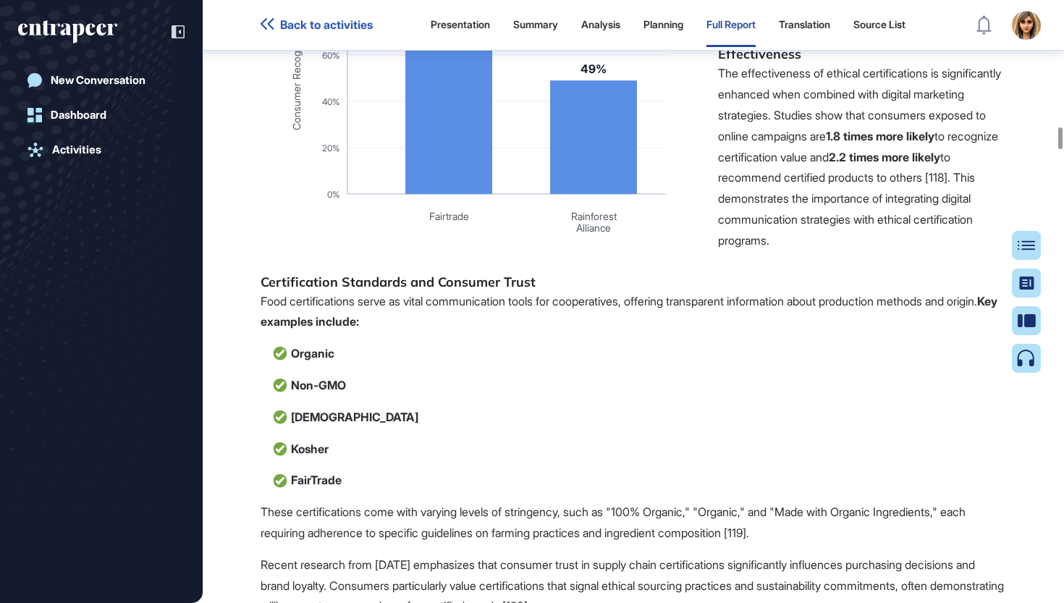
click at [1013, 237] on div at bounding box center [1026, 302] width 29 height 142
click at [1027, 243] on icon at bounding box center [1032, 245] width 17 height 10
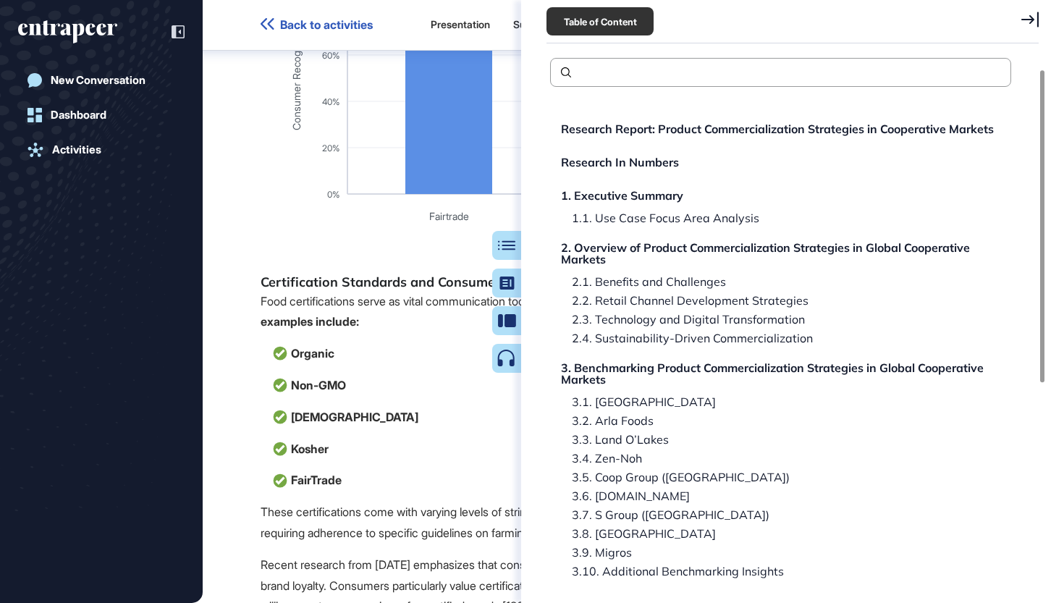
scroll to position [20, 0]
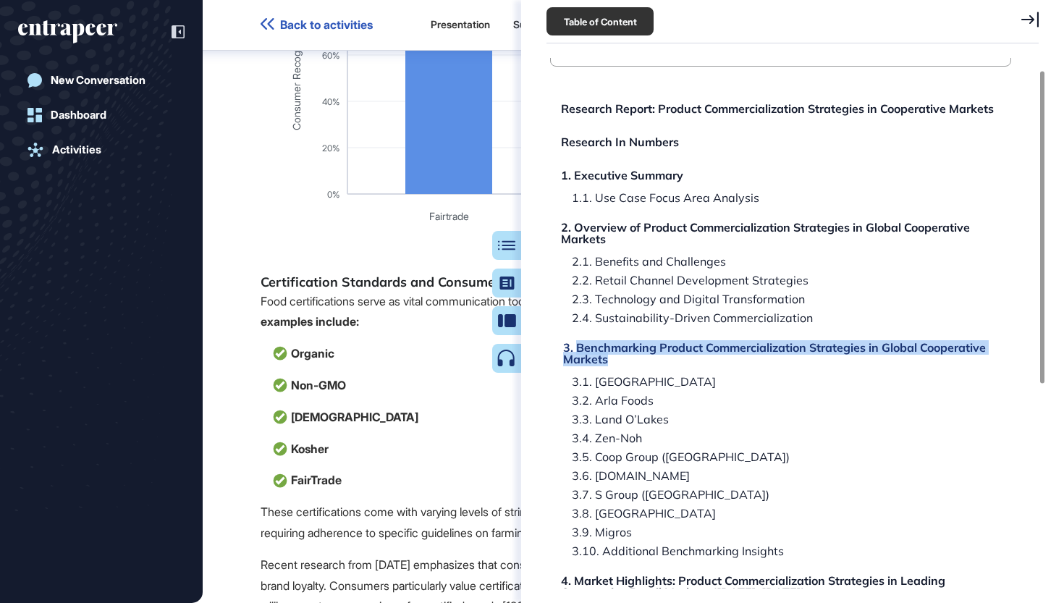
drag, startPoint x: 614, startPoint y: 363, endPoint x: 578, endPoint y: 345, distance: 40.2
click at [577, 345] on div "3. Benchmarking Product Commercialization Strategies in Global Cooperative Mark…" at bounding box center [782, 353] width 439 height 23
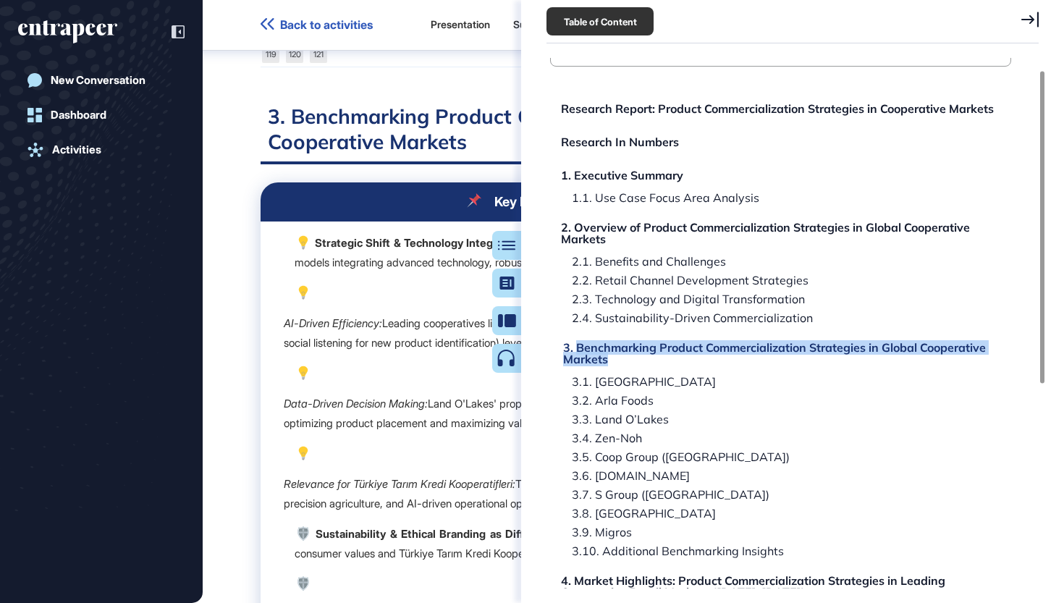
copy div "Benchmarking Product Commercialization Strategies in Global Cooperative Markets"
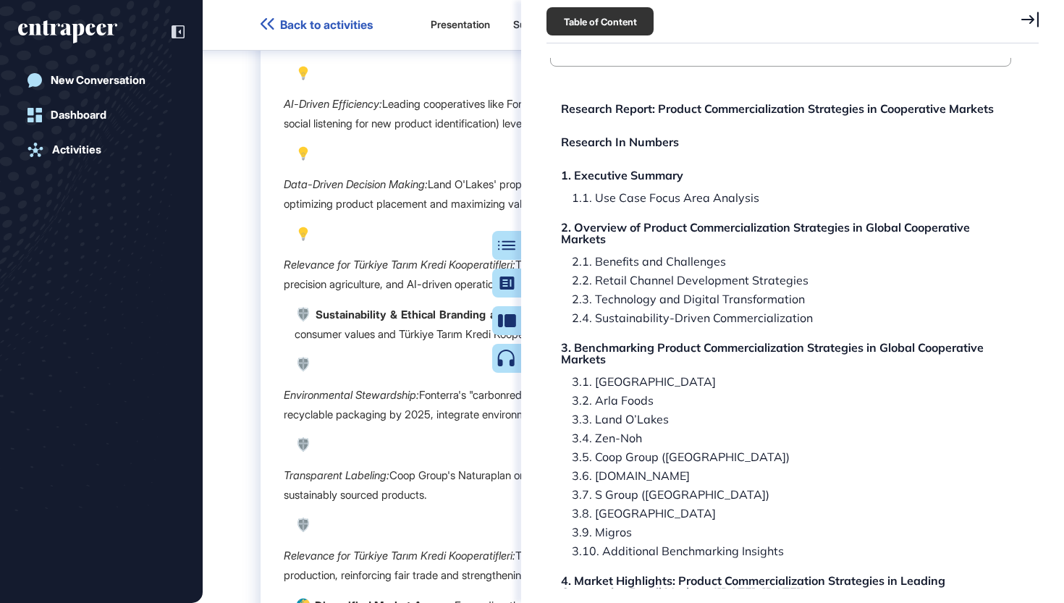
scroll to position [20861, 0]
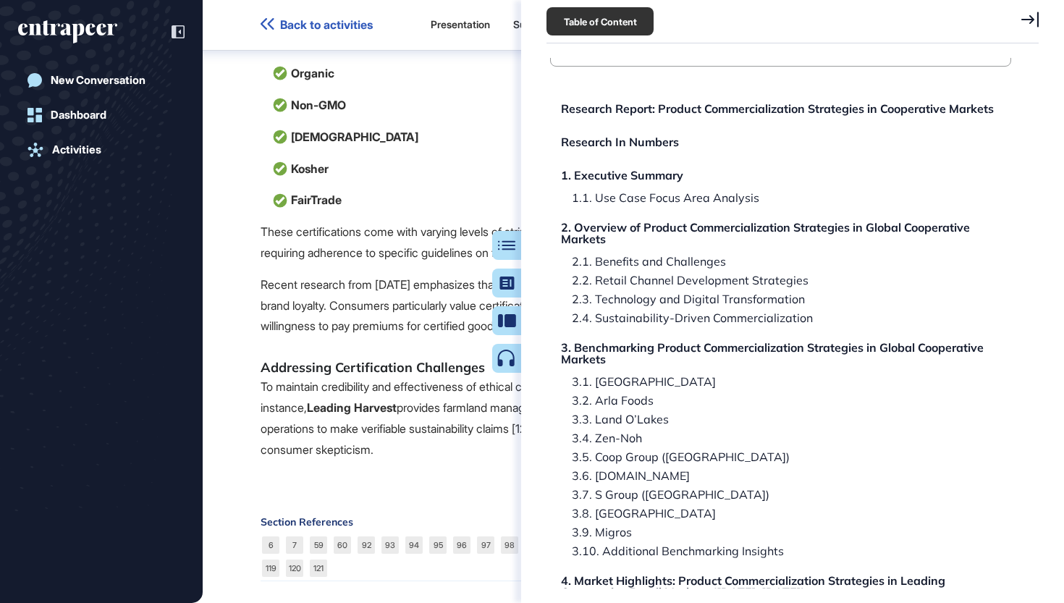
click at [312, 25] on span "Back to activities" at bounding box center [326, 25] width 93 height 14
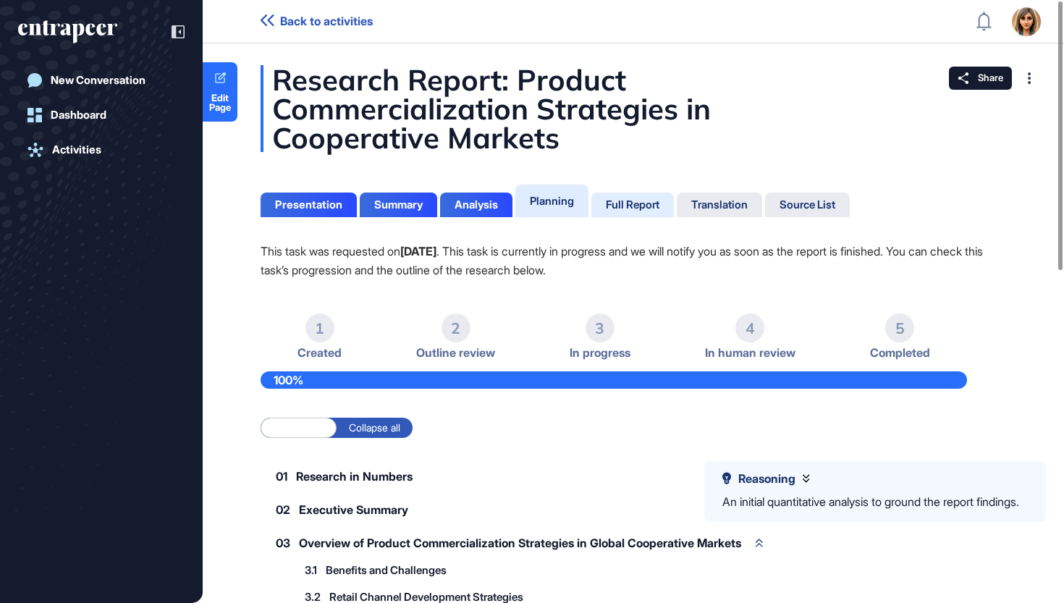
click at [650, 210] on div "Full Report" at bounding box center [633, 204] width 54 height 13
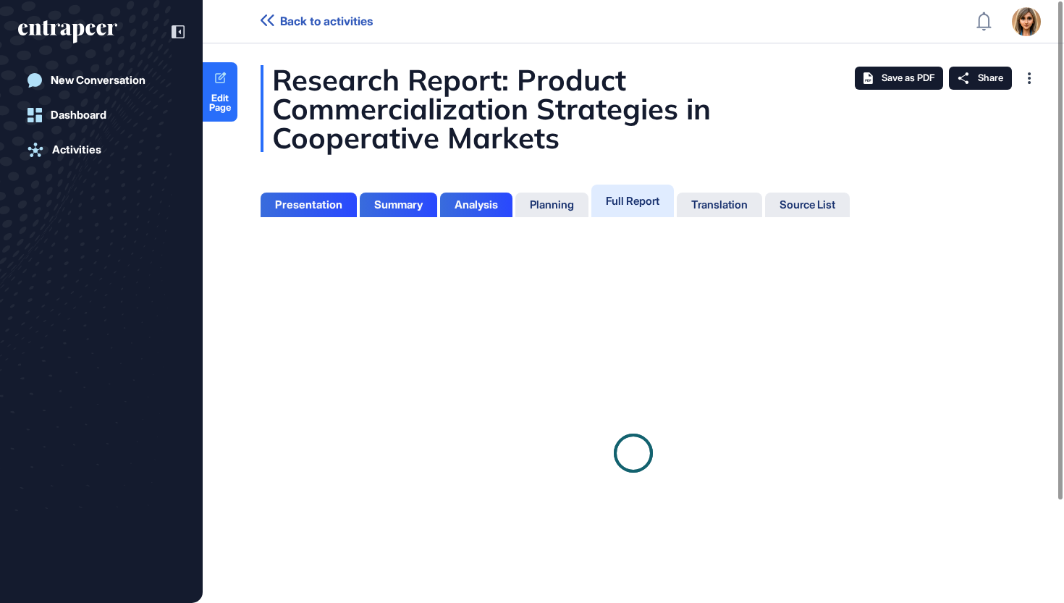
scroll to position [7, 1]
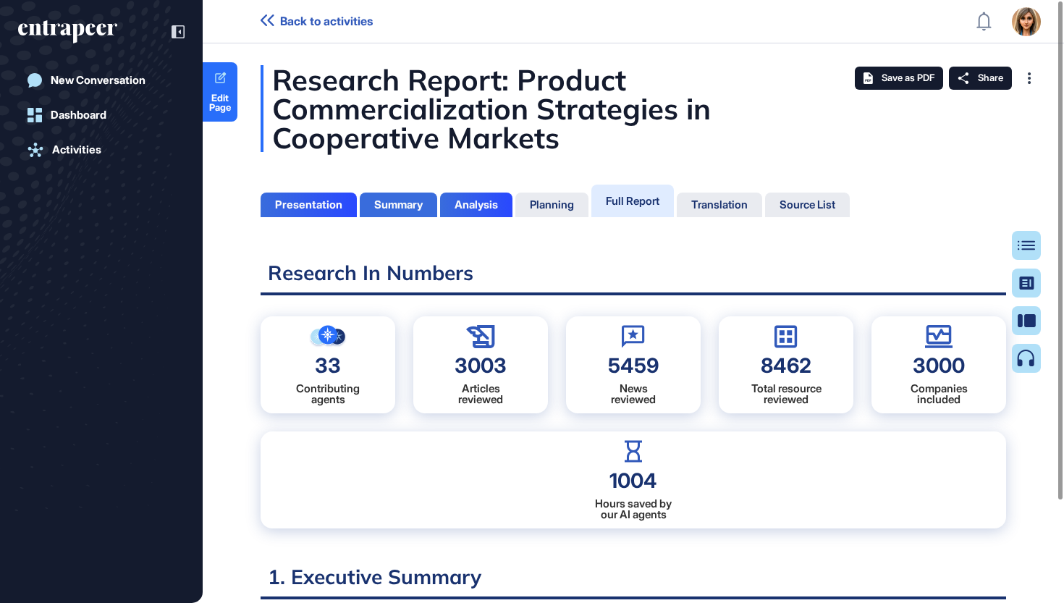
click at [422, 200] on div "Summary" at bounding box center [398, 204] width 49 height 13
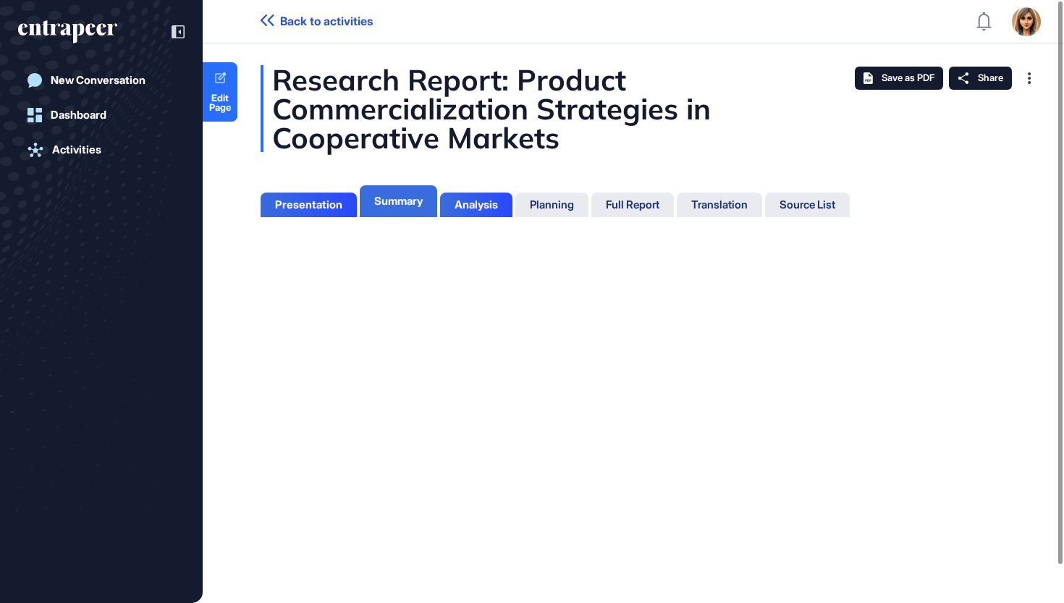
scroll to position [7, 1]
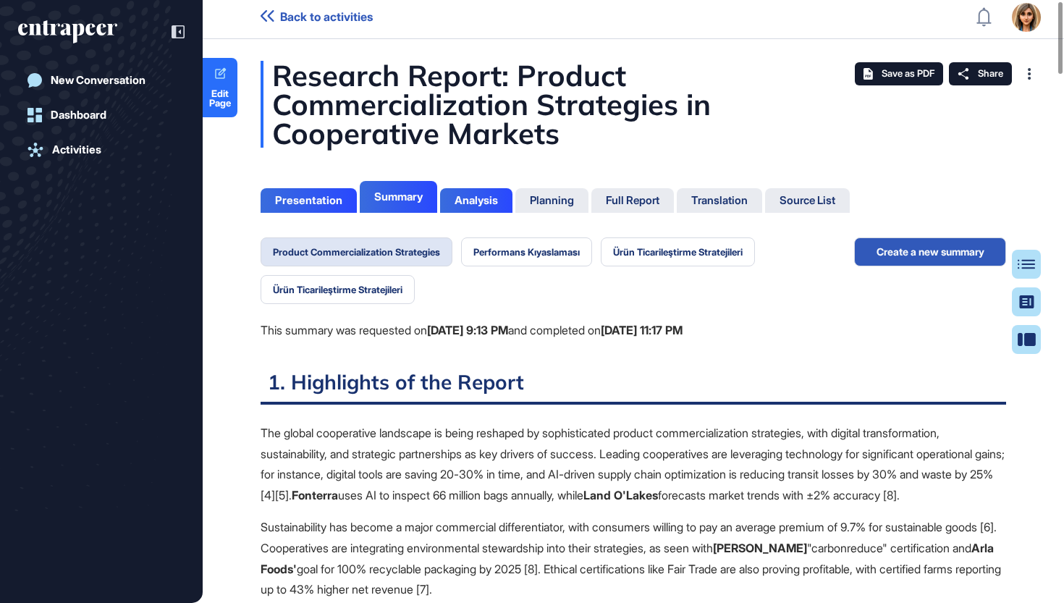
scroll to position [6, 0]
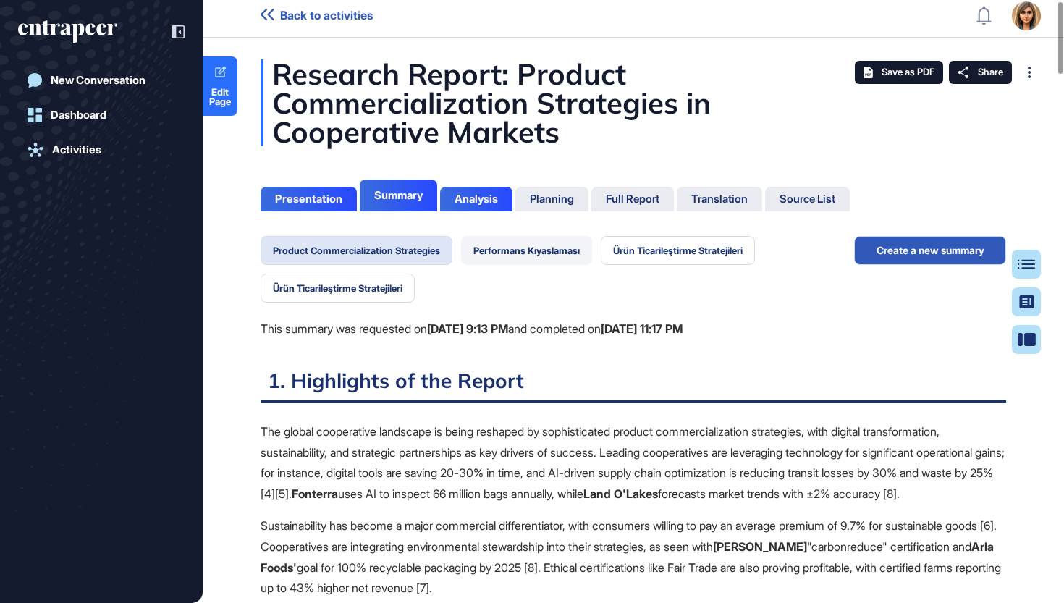
click at [542, 237] on button "Performans Kıyaslaması" at bounding box center [526, 250] width 131 height 29
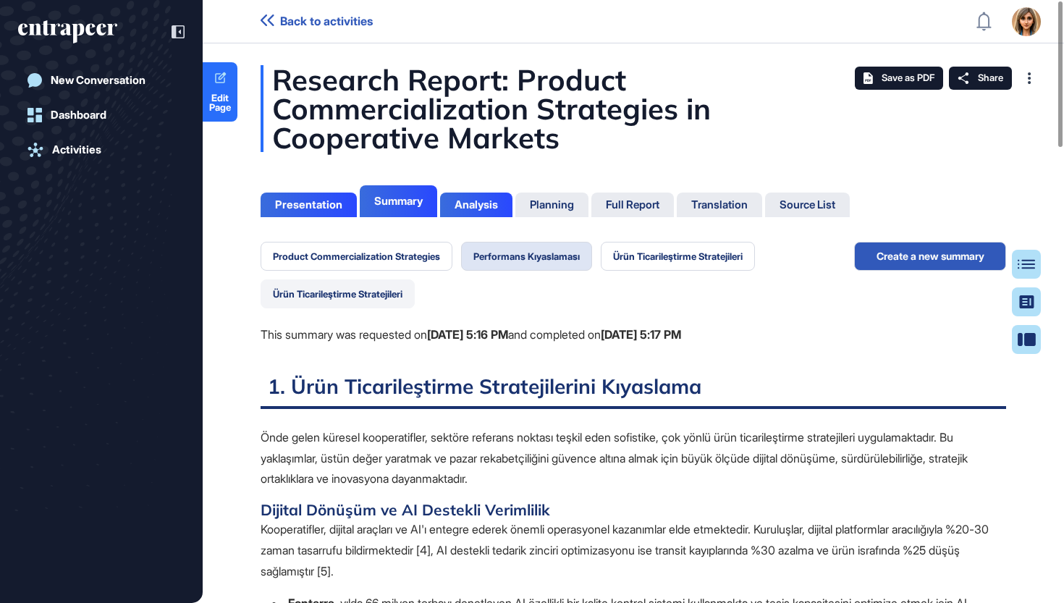
click at [382, 290] on button "Ürün Ticarileştirme Stratejileri" at bounding box center [338, 293] width 154 height 29
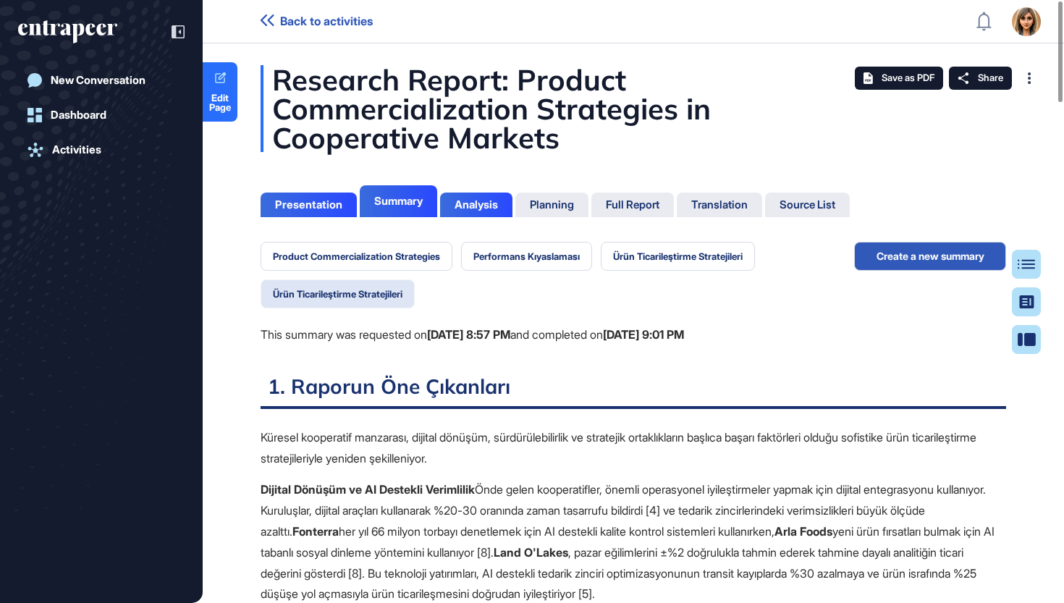
click at [382, 290] on button "Ürün Ticarileştirme Stratejileri" at bounding box center [338, 293] width 154 height 29
click at [635, 108] on div "Research Report: Product Commercialization Strategies in Cooperative Markets" at bounding box center [634, 108] width 746 height 87
click at [882, 73] on span "Save as PDF" at bounding box center [908, 78] width 53 height 12
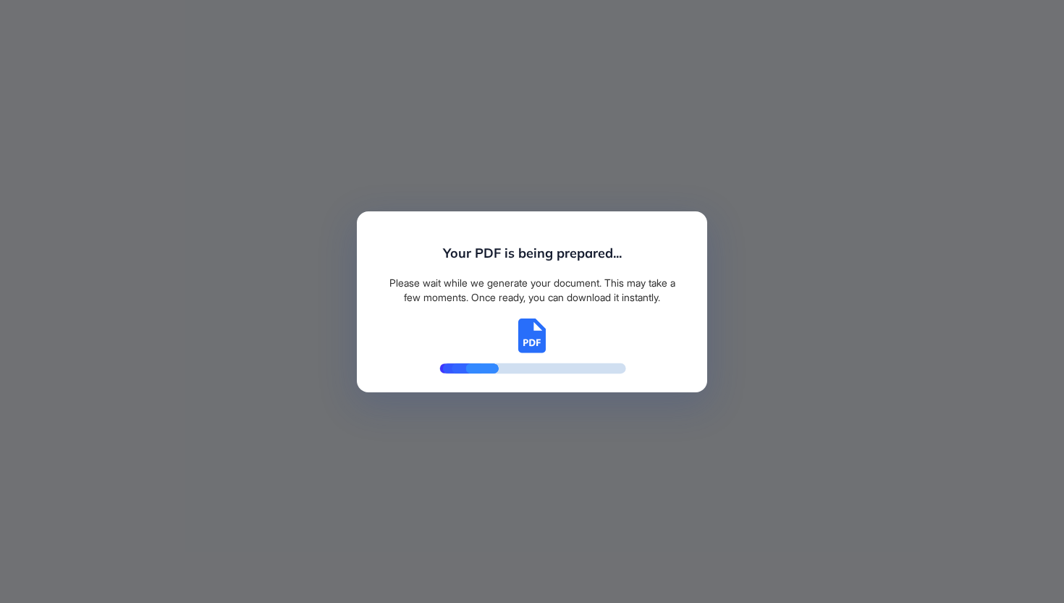
scroll to position [7, 1]
